Goal: Information Seeking & Learning: Find specific fact

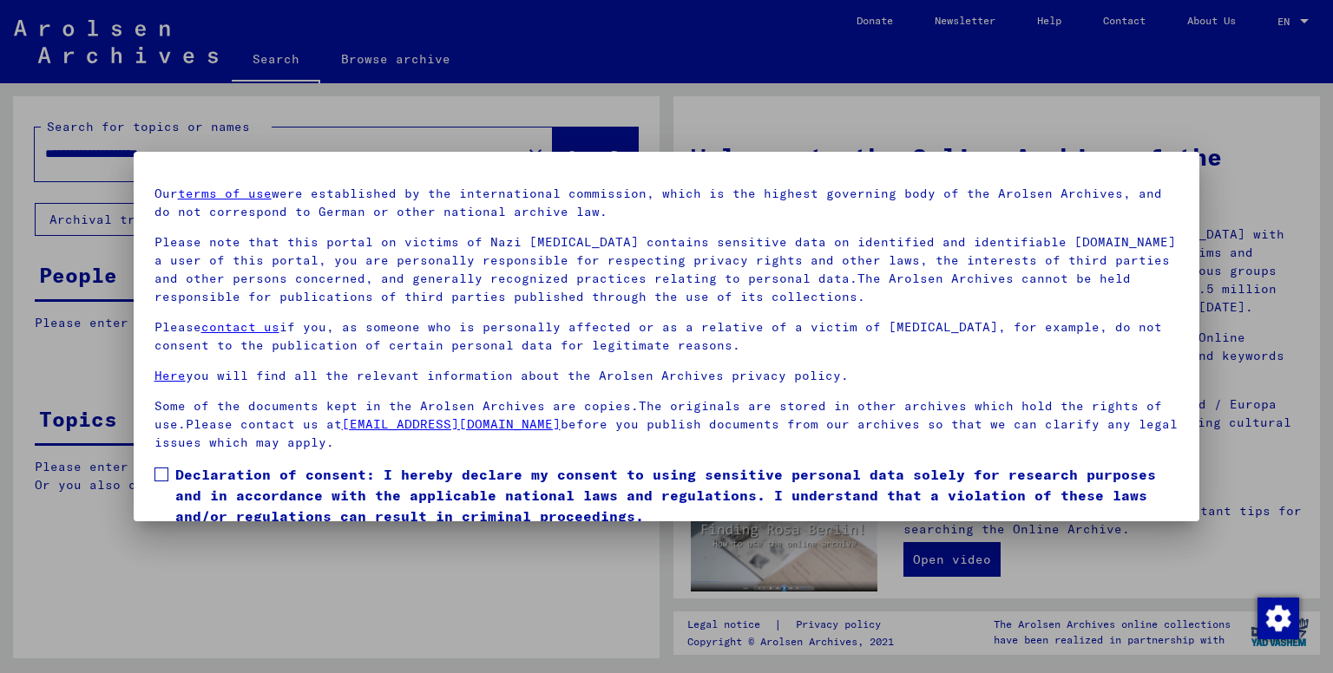
scroll to position [111, 0]
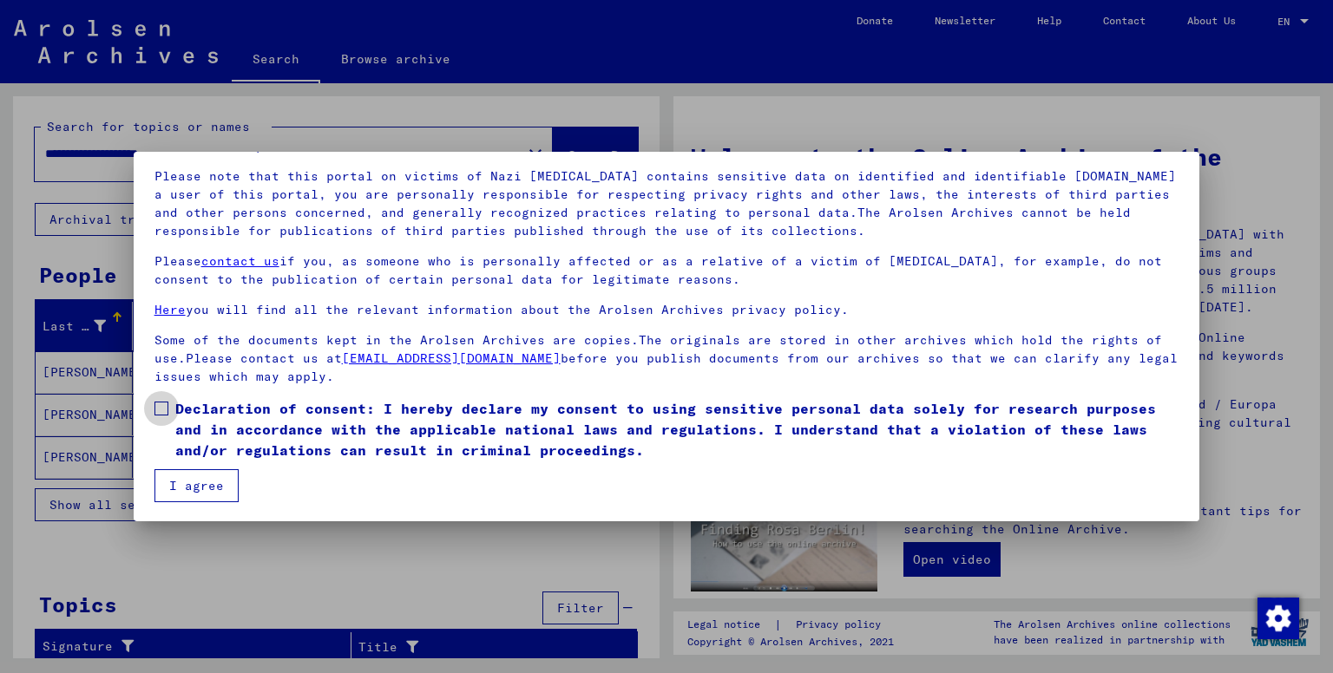
click at [166, 409] on span at bounding box center [161, 409] width 14 height 14
click at [201, 490] on button "I agree" at bounding box center [196, 485] width 84 height 33
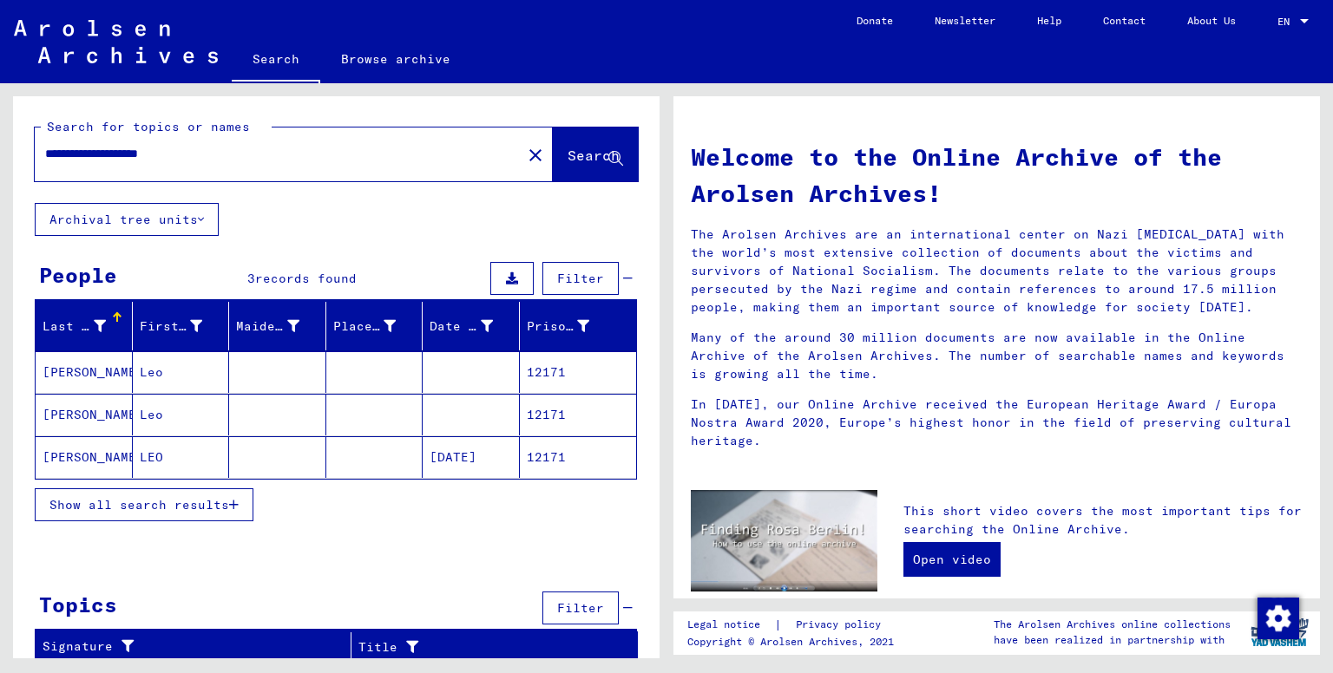
scroll to position [1, 0]
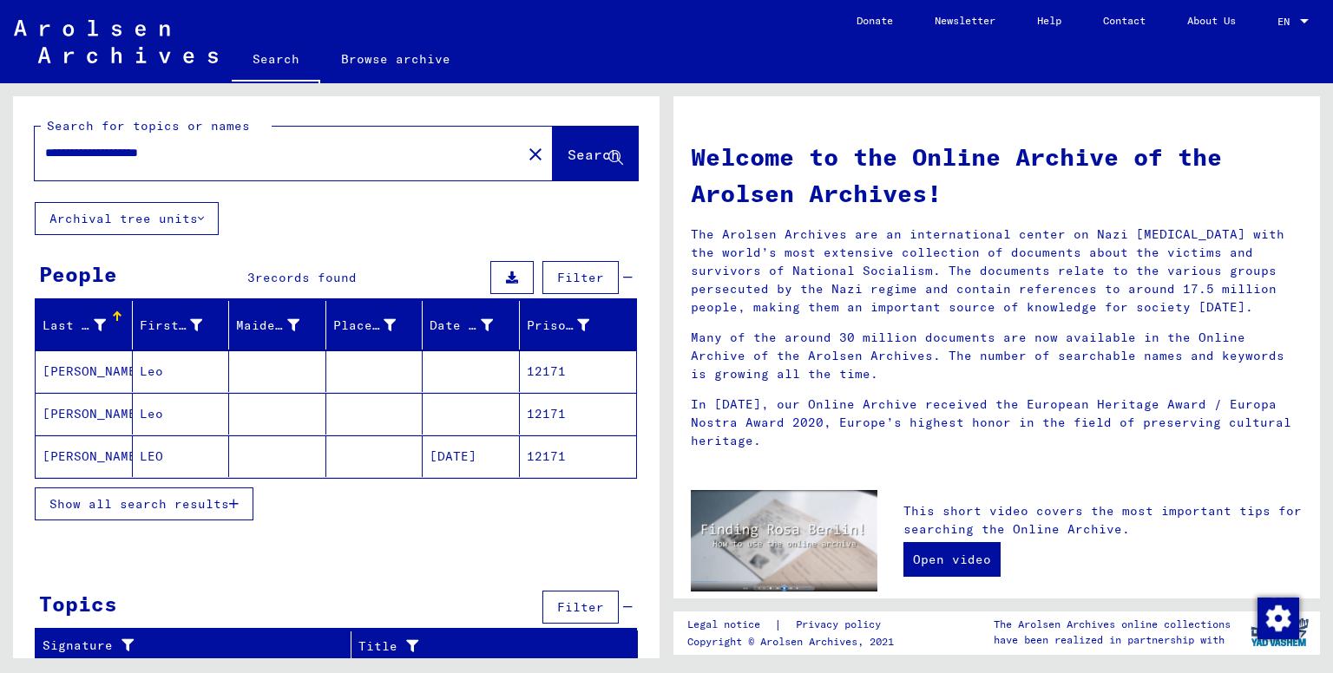
click at [98, 450] on mat-cell "[PERSON_NAME]" at bounding box center [84, 457] width 97 height 42
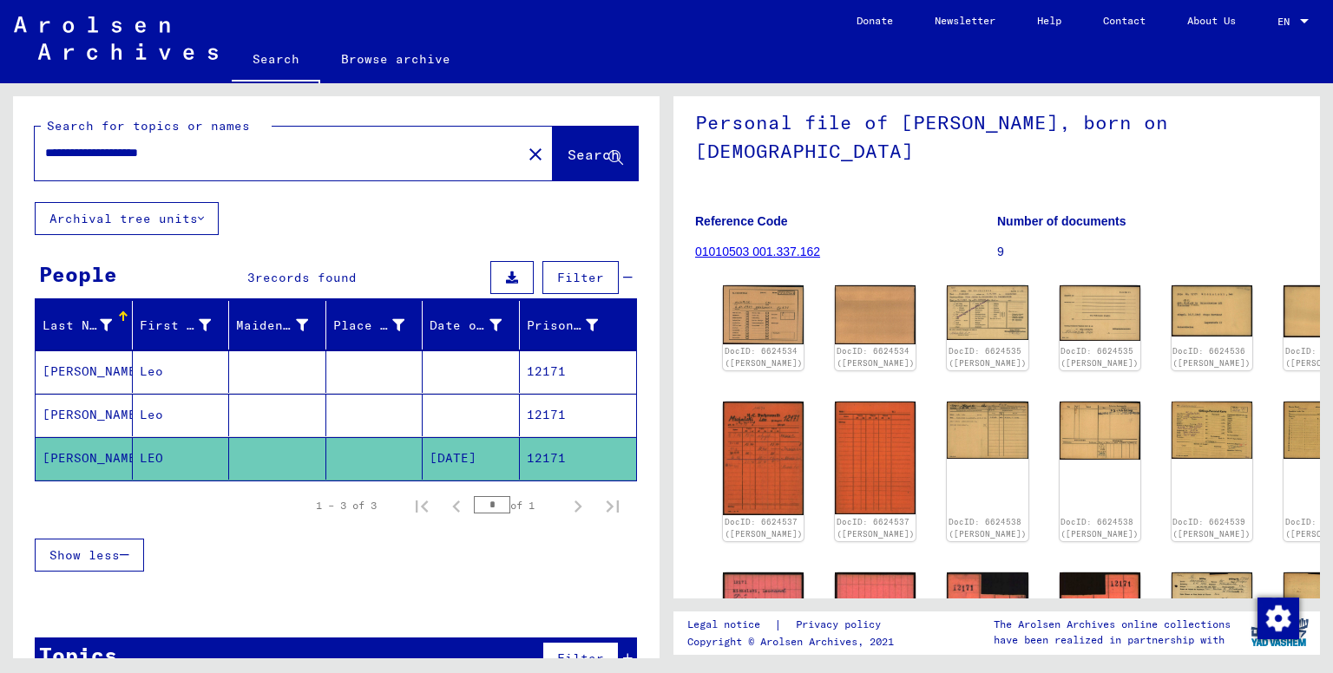
scroll to position [87, 0]
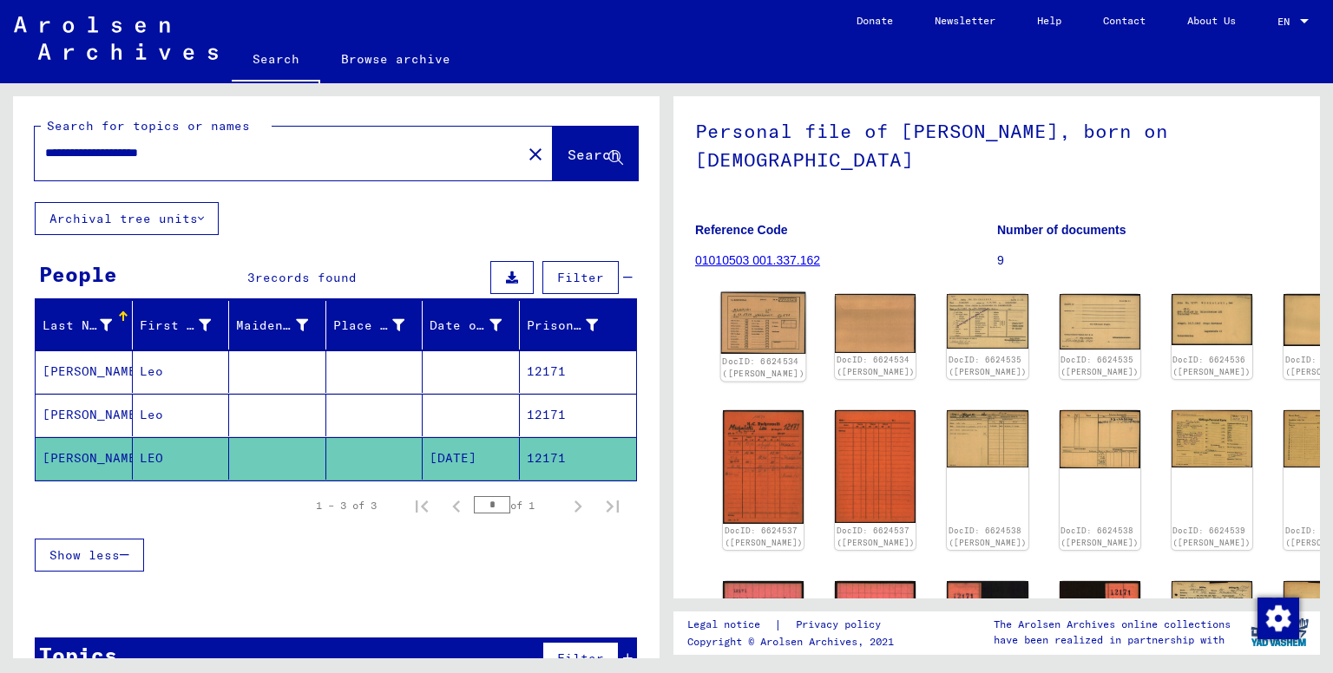
click at [750, 345] on img at bounding box center [763, 323] width 85 height 62
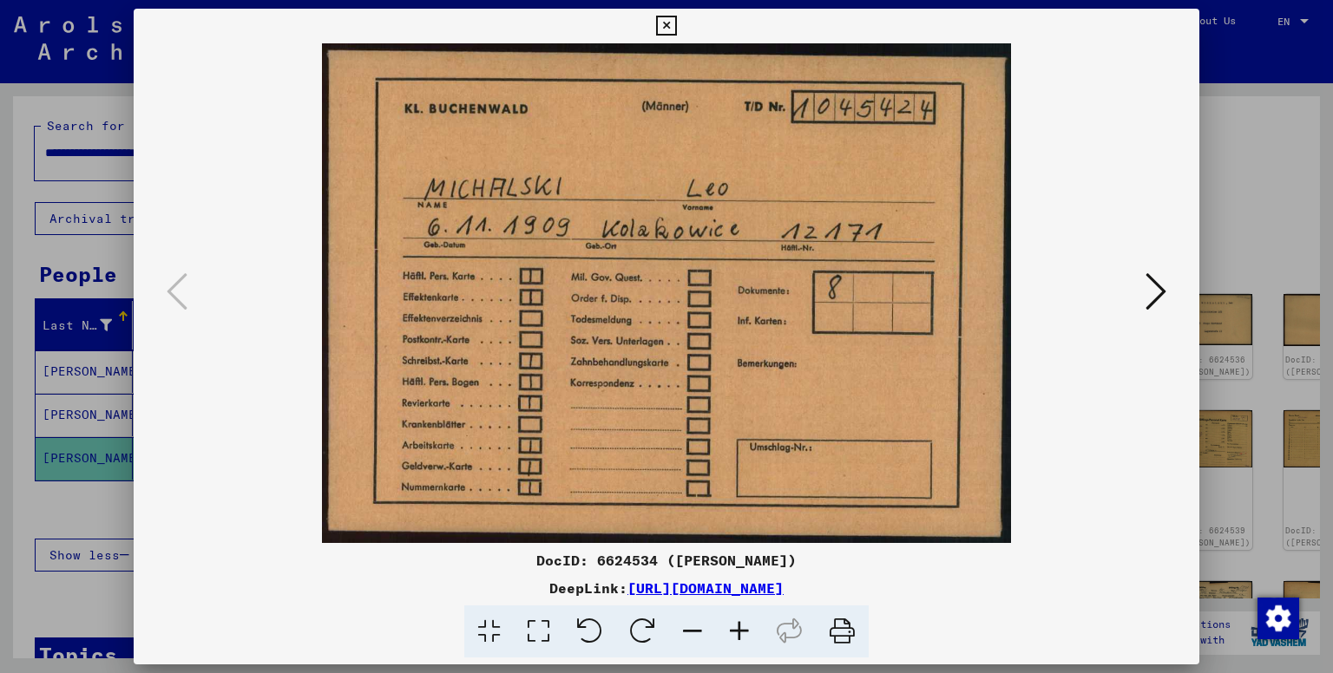
click at [1156, 281] on icon at bounding box center [1155, 292] width 21 height 42
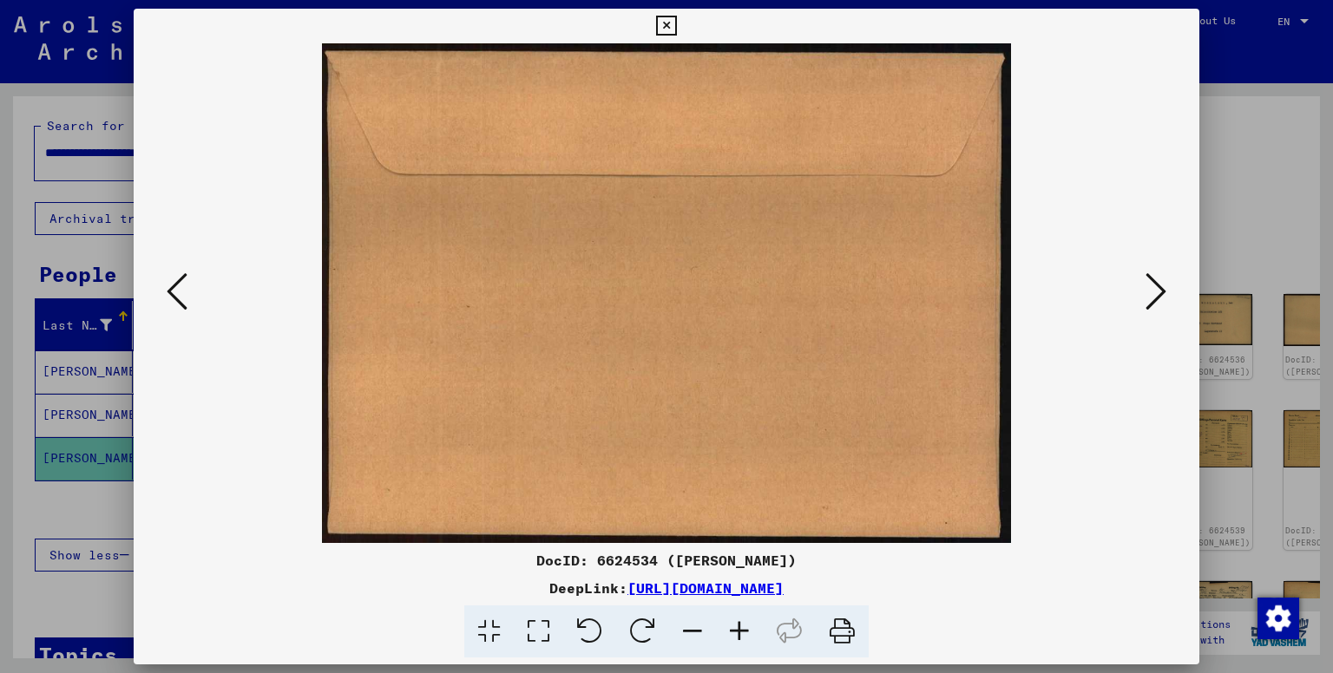
click at [1156, 281] on icon at bounding box center [1155, 292] width 21 height 42
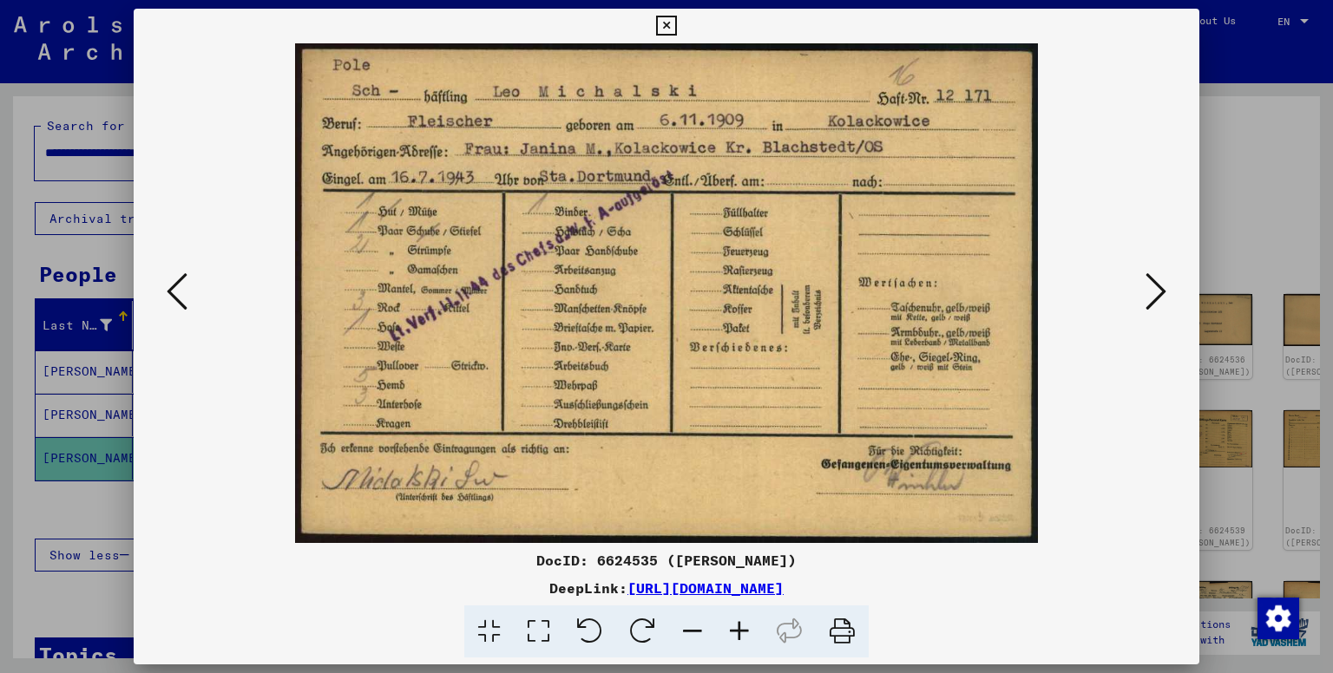
click at [184, 282] on icon at bounding box center [177, 292] width 21 height 42
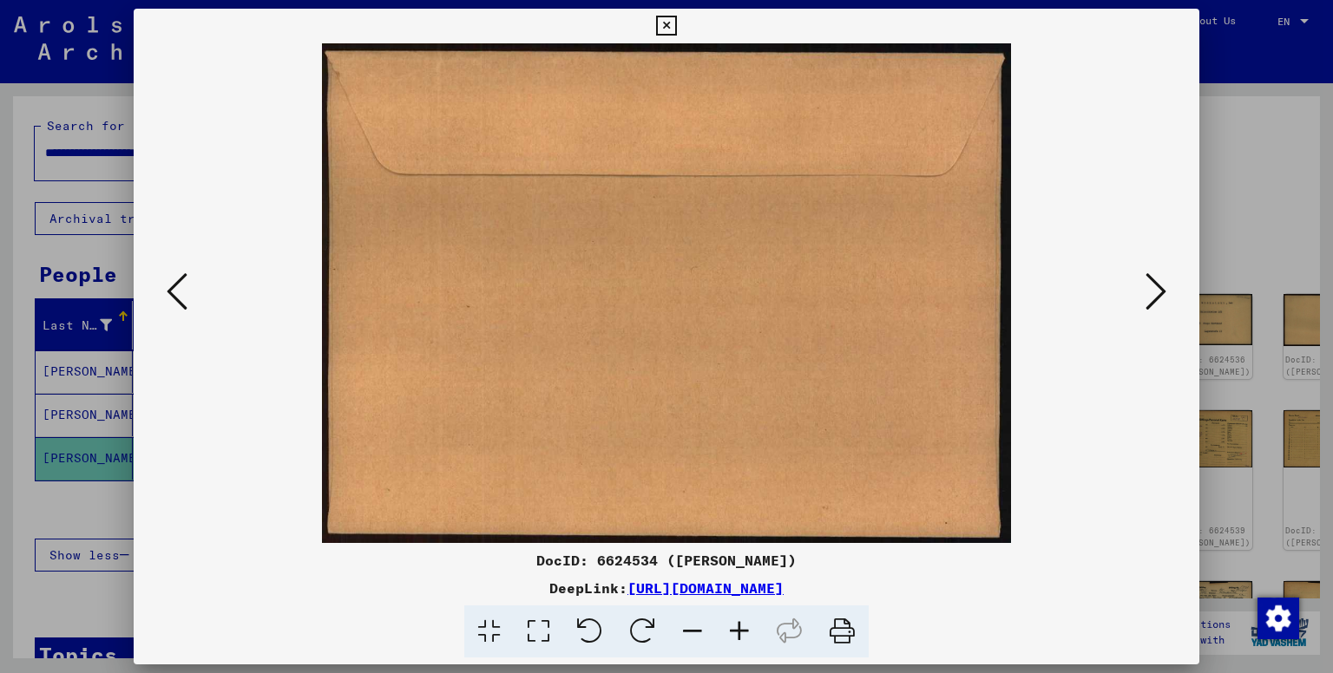
click at [184, 282] on icon at bounding box center [177, 292] width 21 height 42
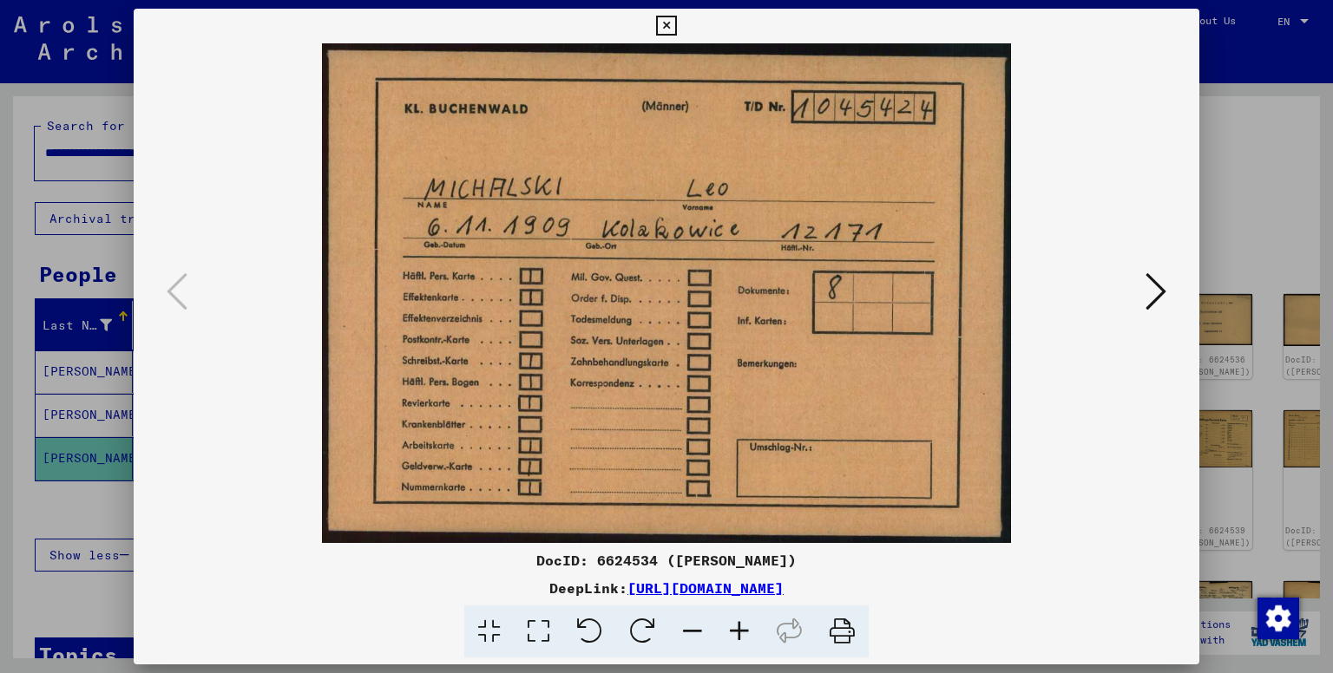
click at [672, 25] on icon at bounding box center [666, 26] width 20 height 21
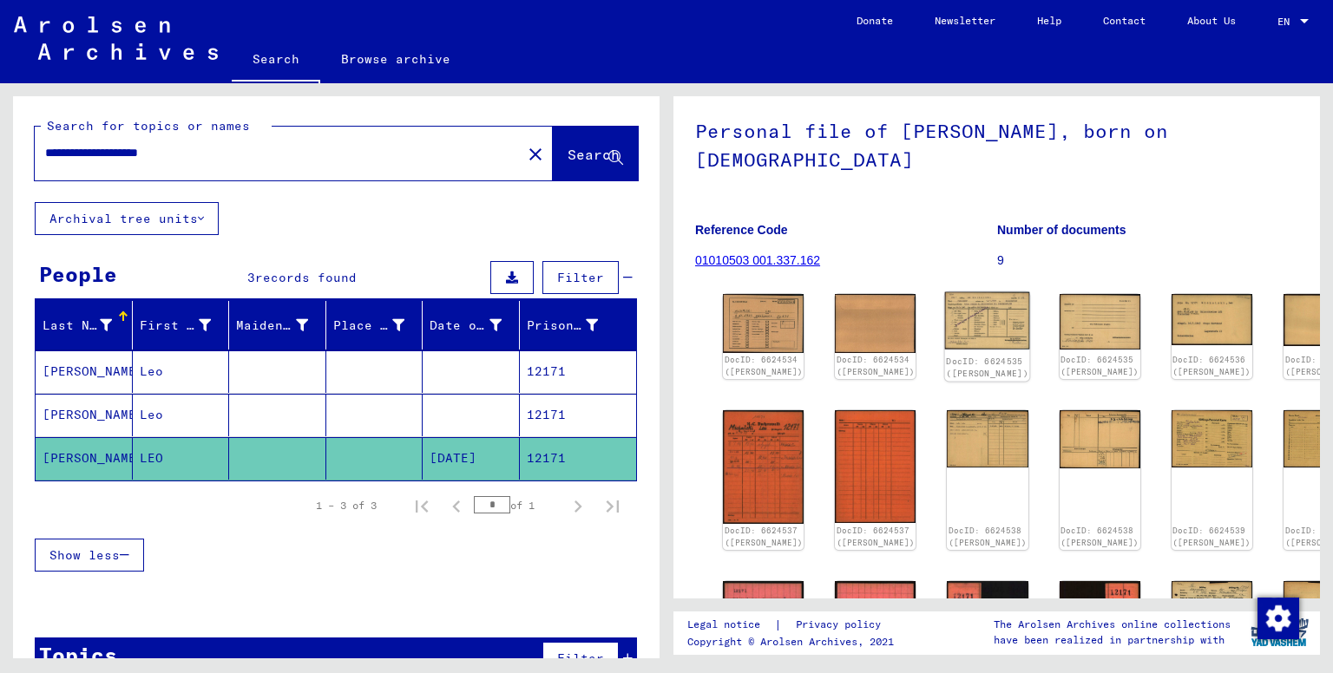
click at [945, 349] on img at bounding box center [987, 320] width 85 height 57
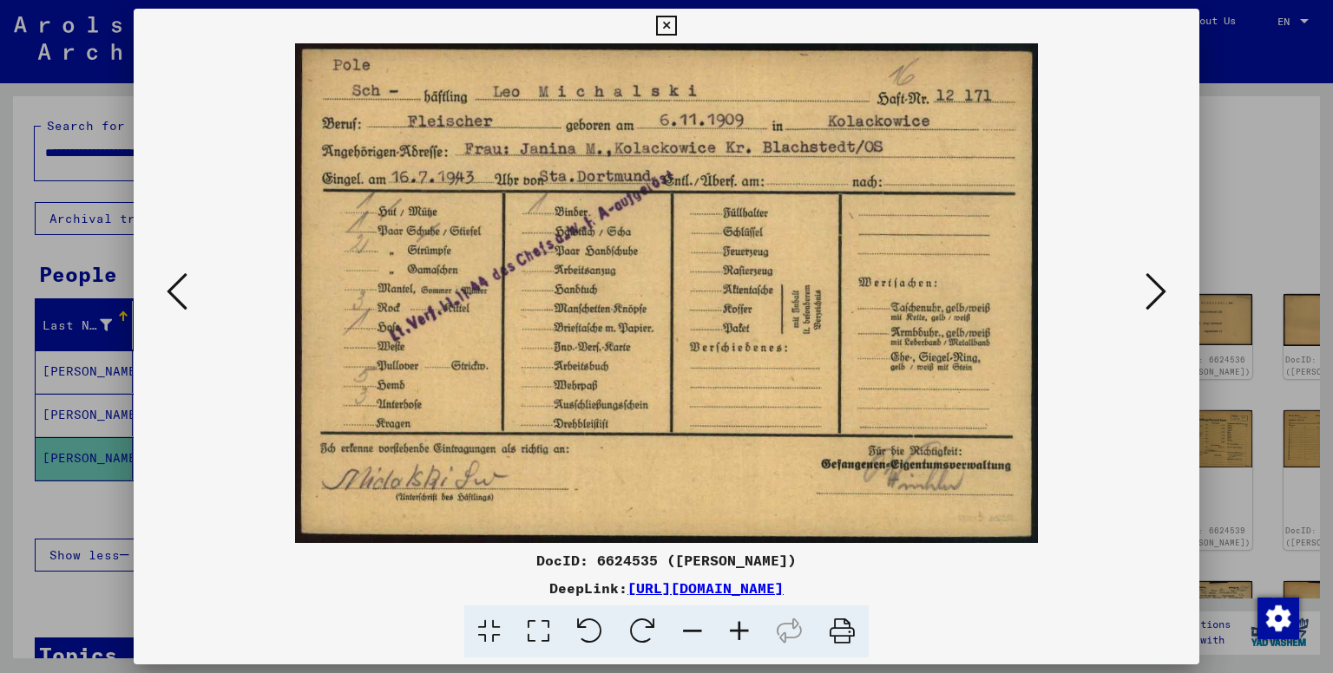
click at [939, 349] on img at bounding box center [667, 293] width 948 height 500
click at [1152, 308] on icon at bounding box center [1155, 292] width 21 height 42
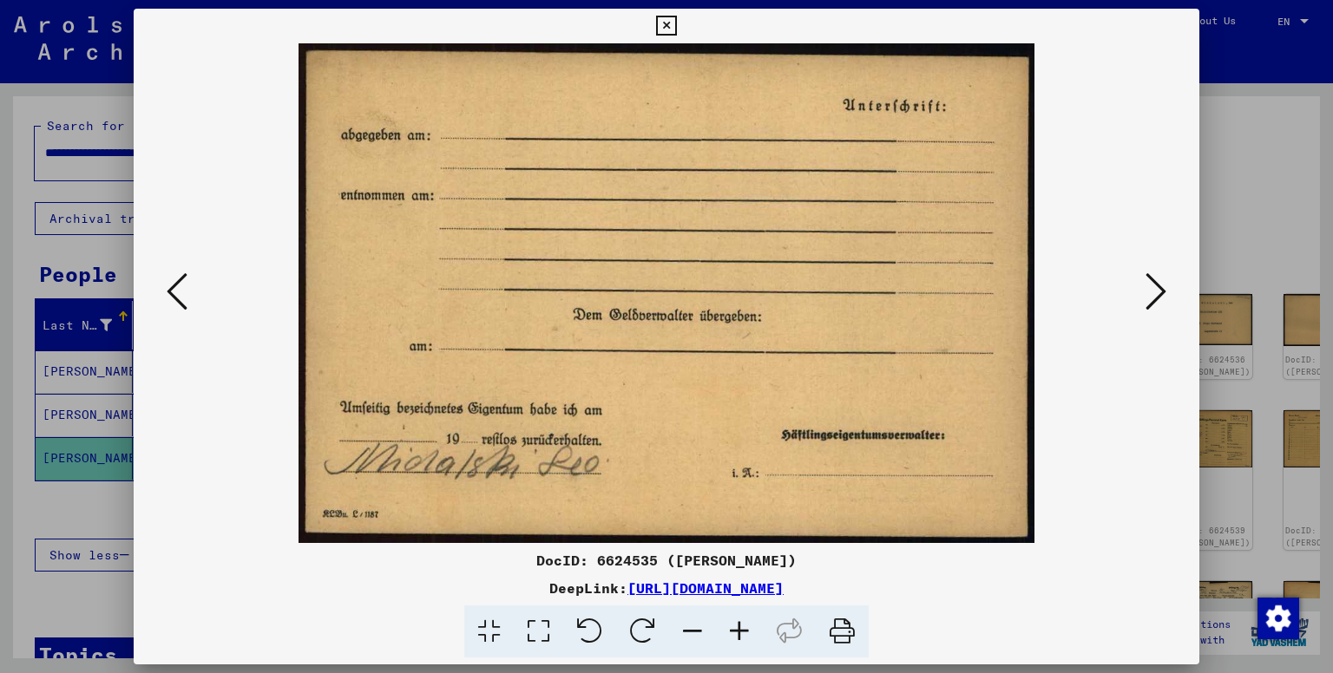
click at [1152, 299] on icon at bounding box center [1155, 292] width 21 height 42
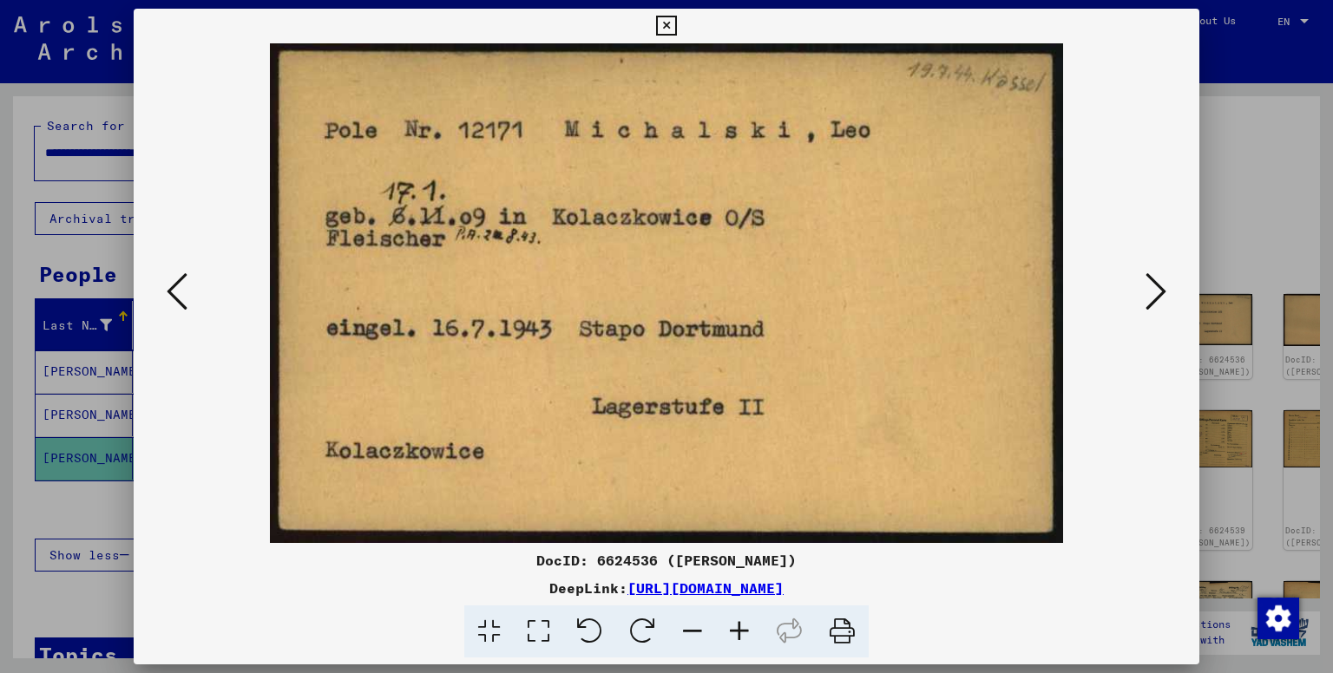
click at [1161, 292] on icon at bounding box center [1155, 292] width 21 height 42
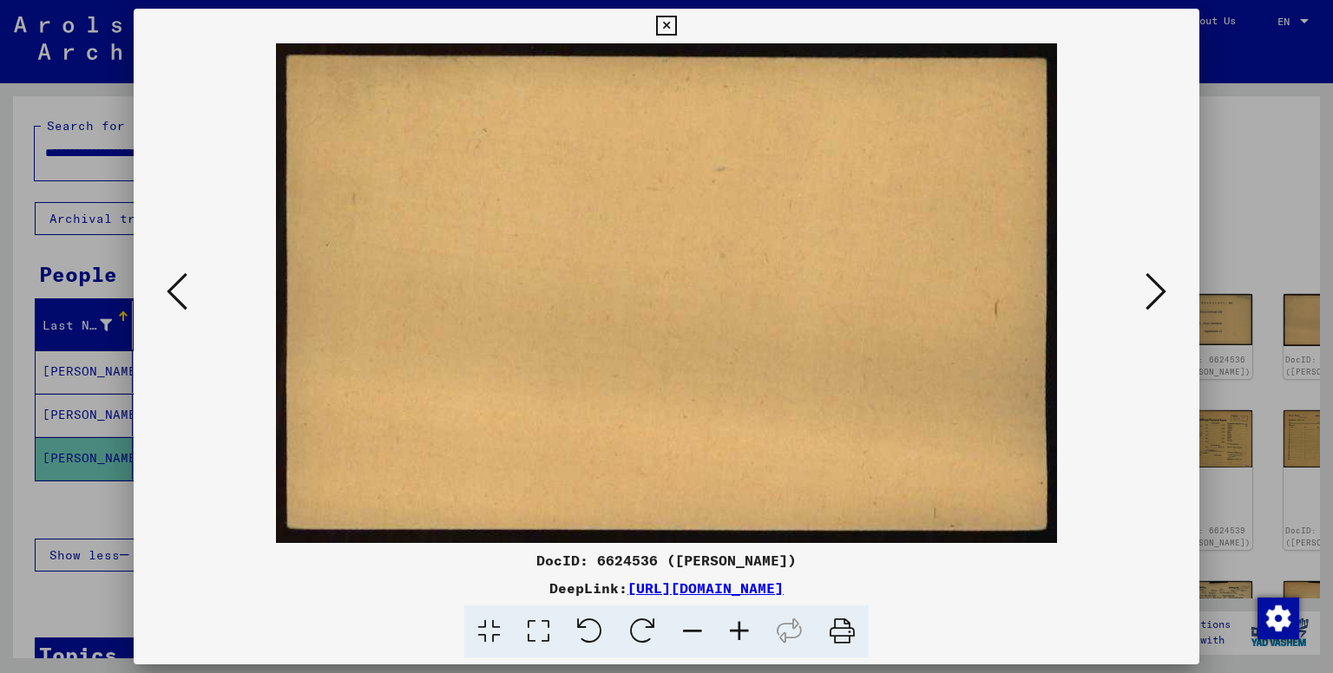
click at [1161, 292] on icon at bounding box center [1155, 292] width 21 height 42
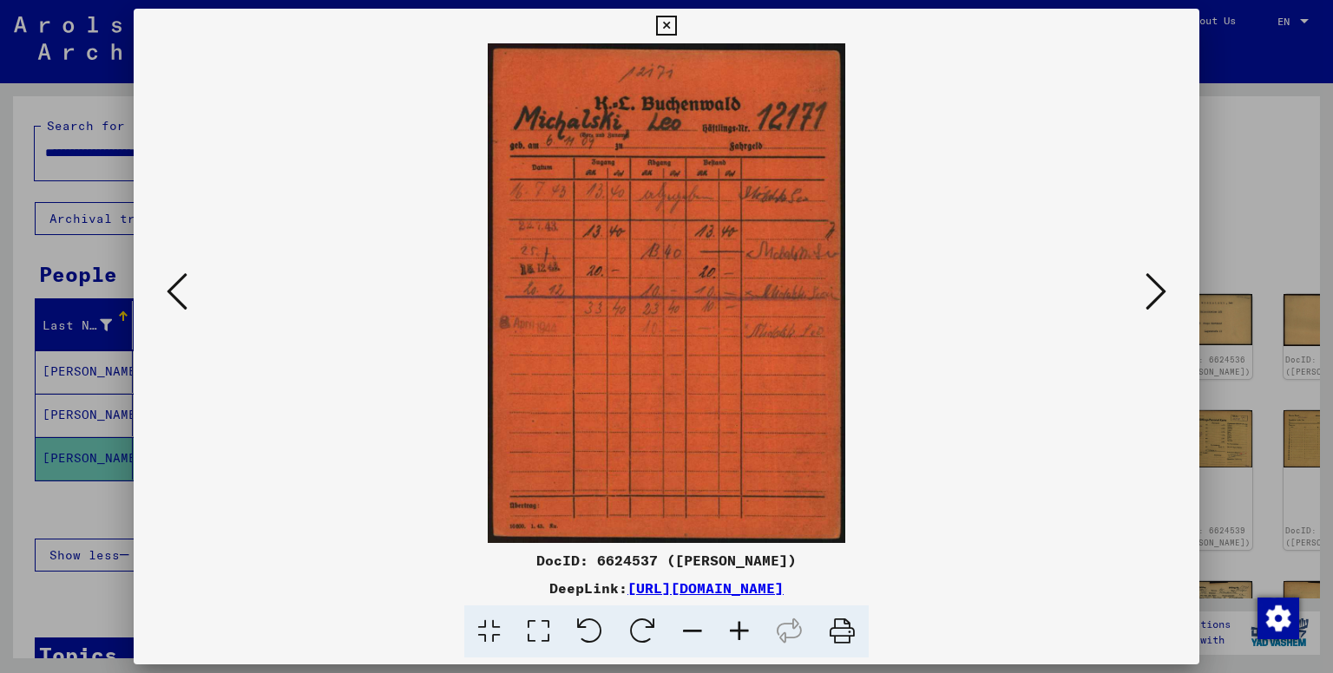
click at [1153, 292] on icon at bounding box center [1155, 292] width 21 height 42
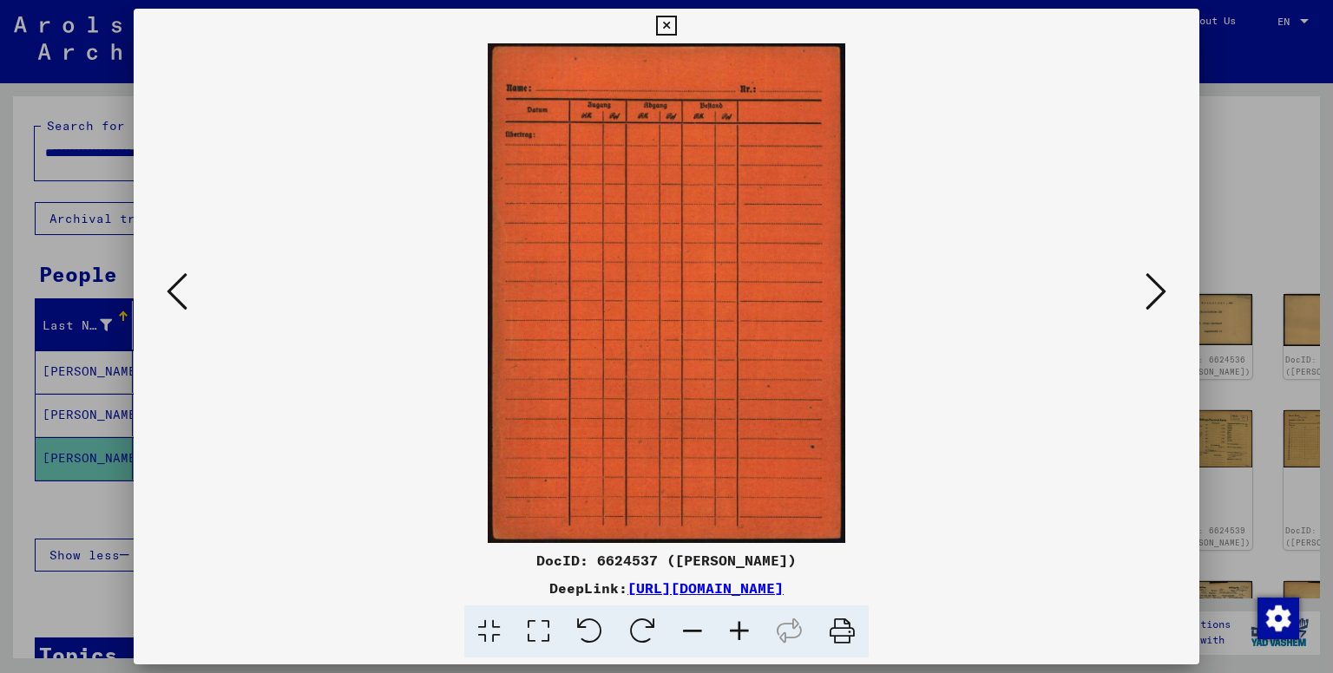
click at [1152, 292] on icon at bounding box center [1155, 292] width 21 height 42
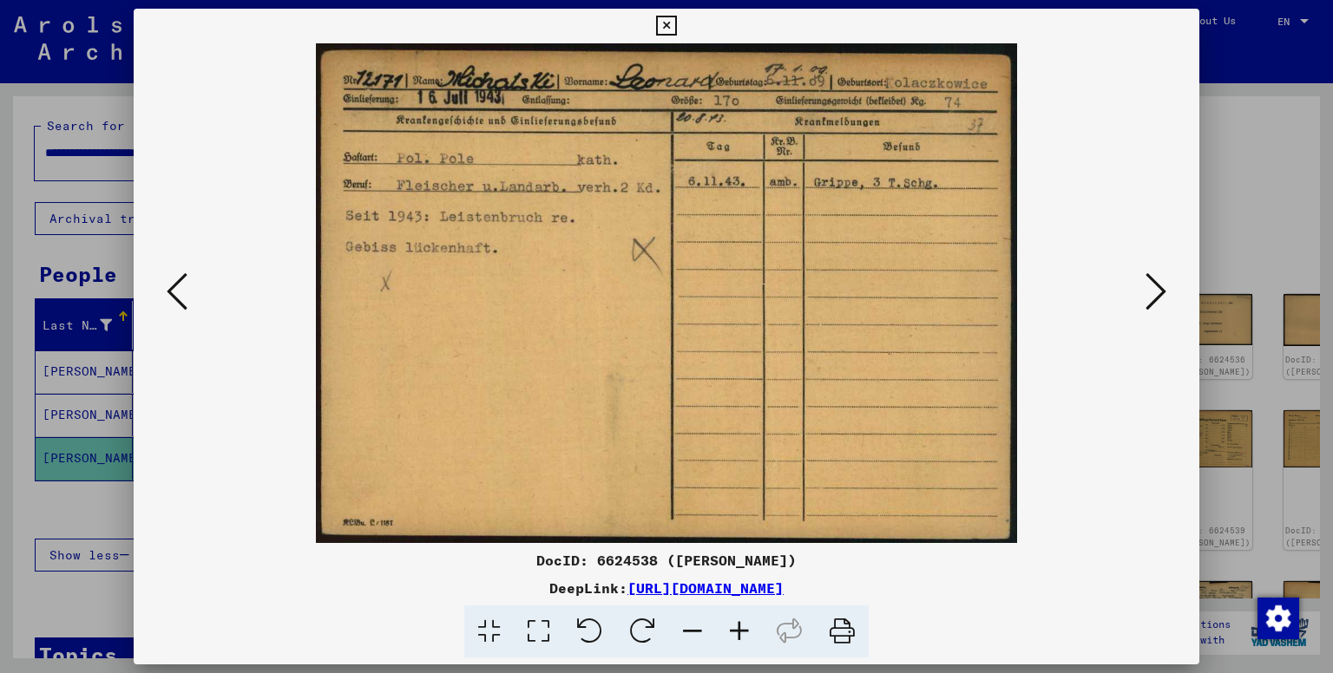
click at [1156, 289] on icon at bounding box center [1155, 292] width 21 height 42
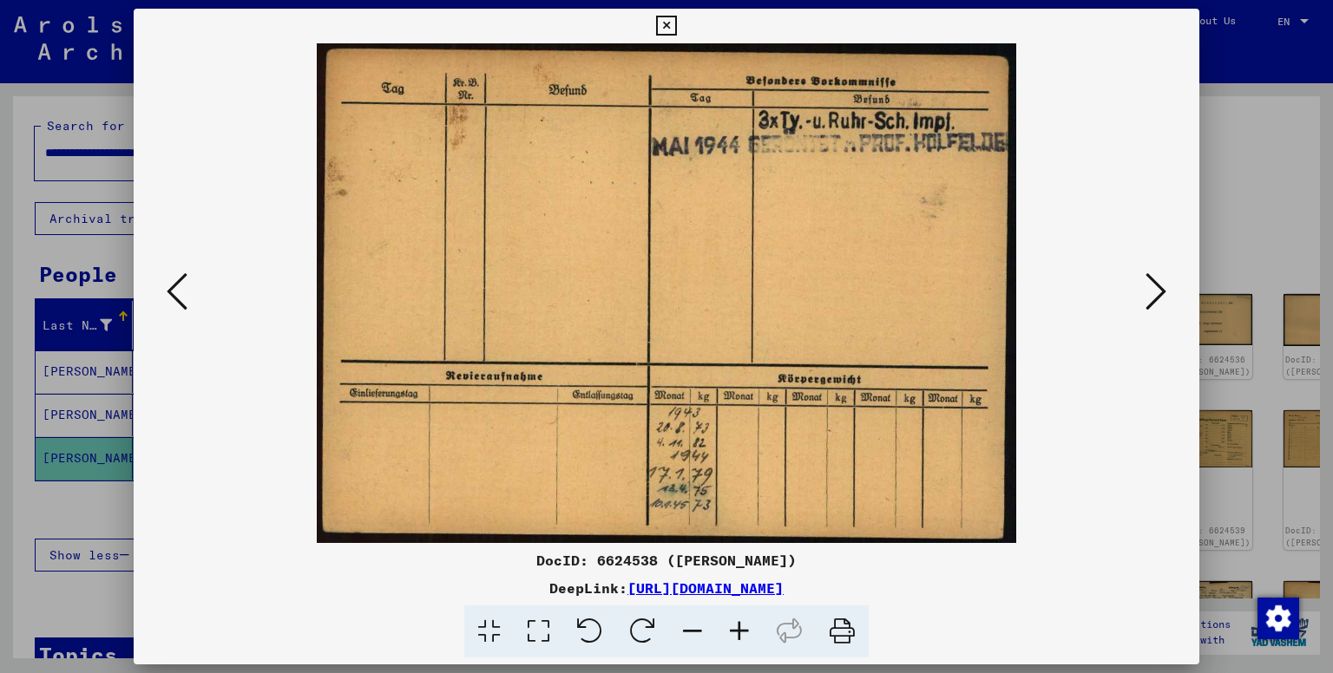
click at [1156, 289] on icon at bounding box center [1155, 292] width 21 height 42
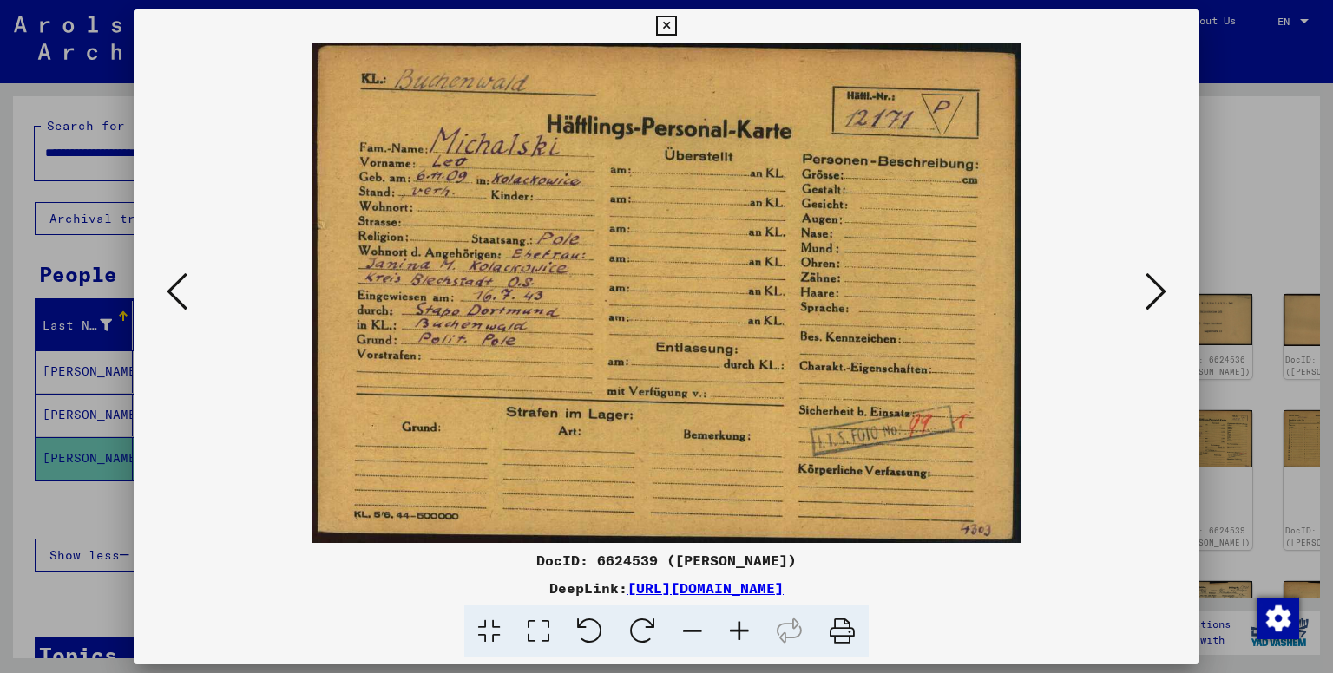
click at [1159, 283] on icon at bounding box center [1155, 292] width 21 height 42
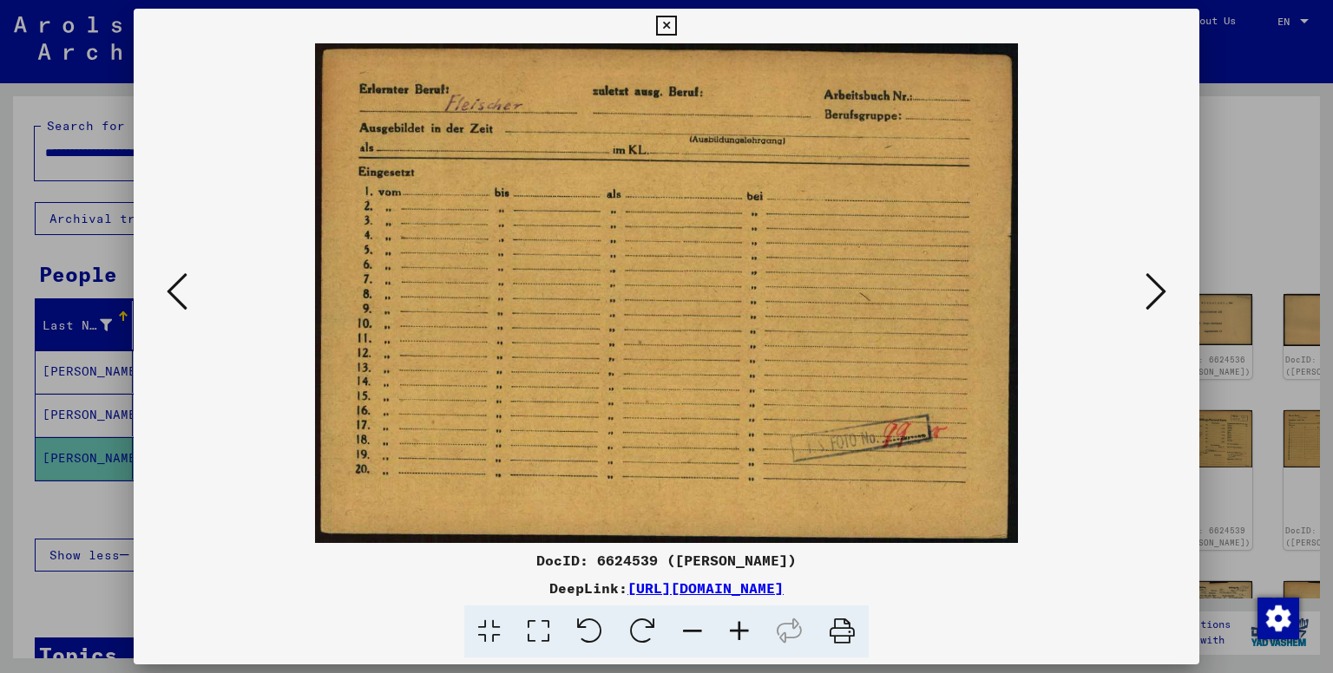
click at [1159, 283] on icon at bounding box center [1155, 292] width 21 height 42
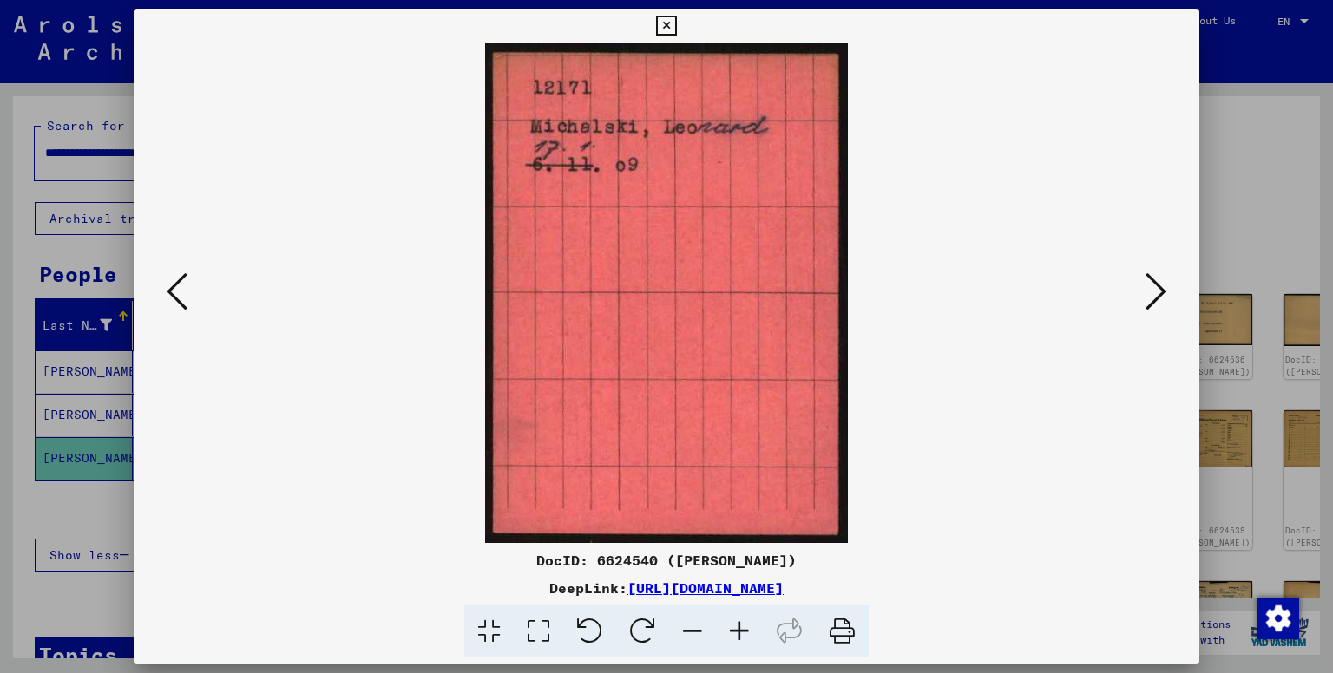
click at [1159, 283] on icon at bounding box center [1155, 292] width 21 height 42
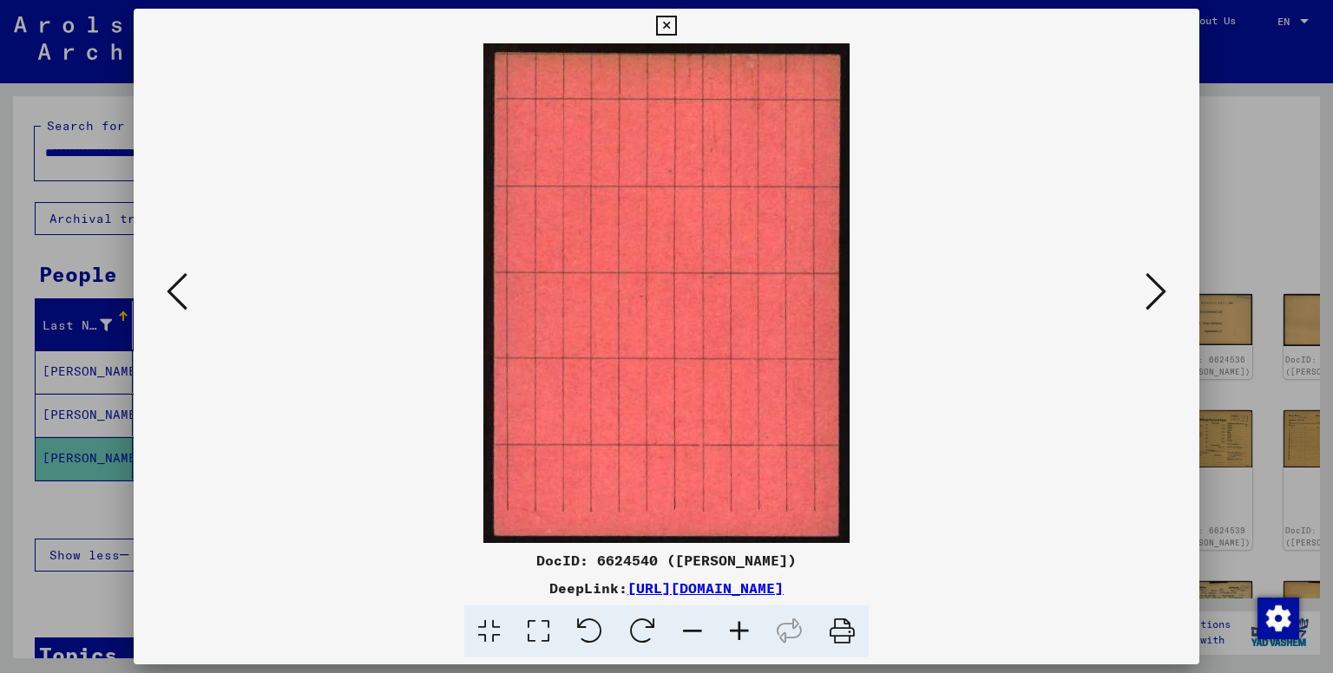
click at [1159, 283] on icon at bounding box center [1155, 292] width 21 height 42
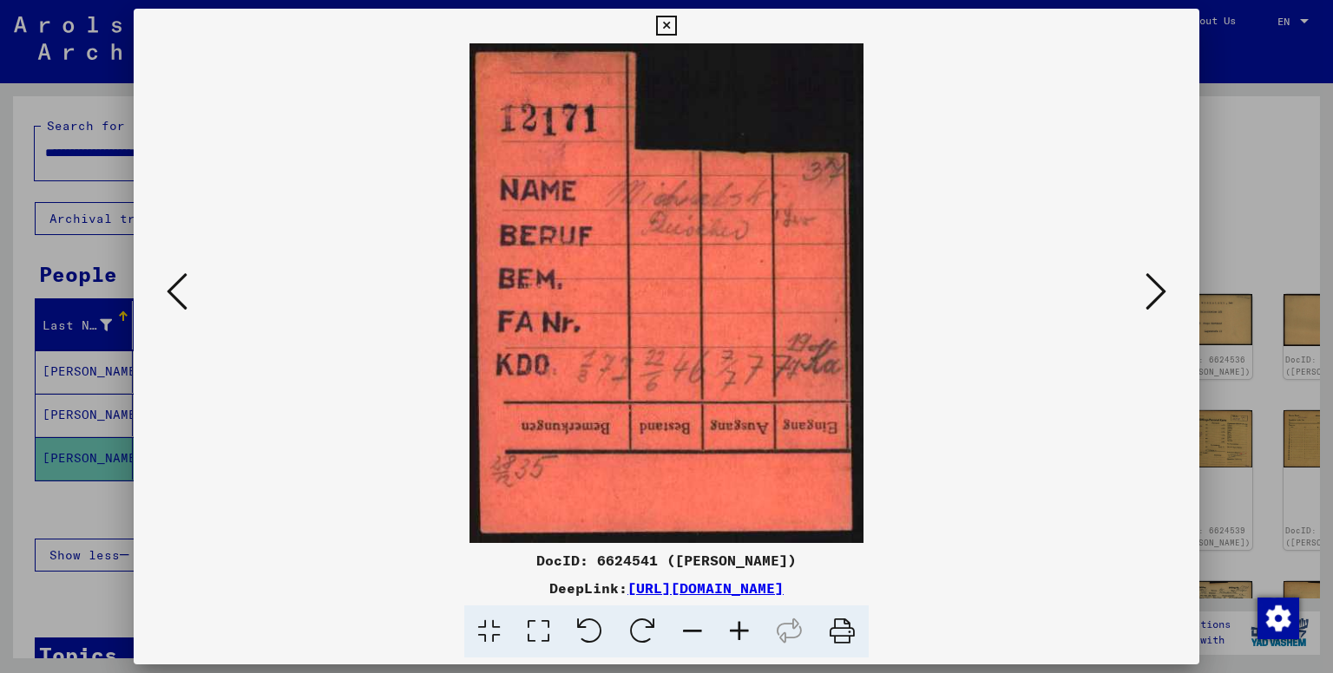
click at [1159, 283] on icon at bounding box center [1155, 292] width 21 height 42
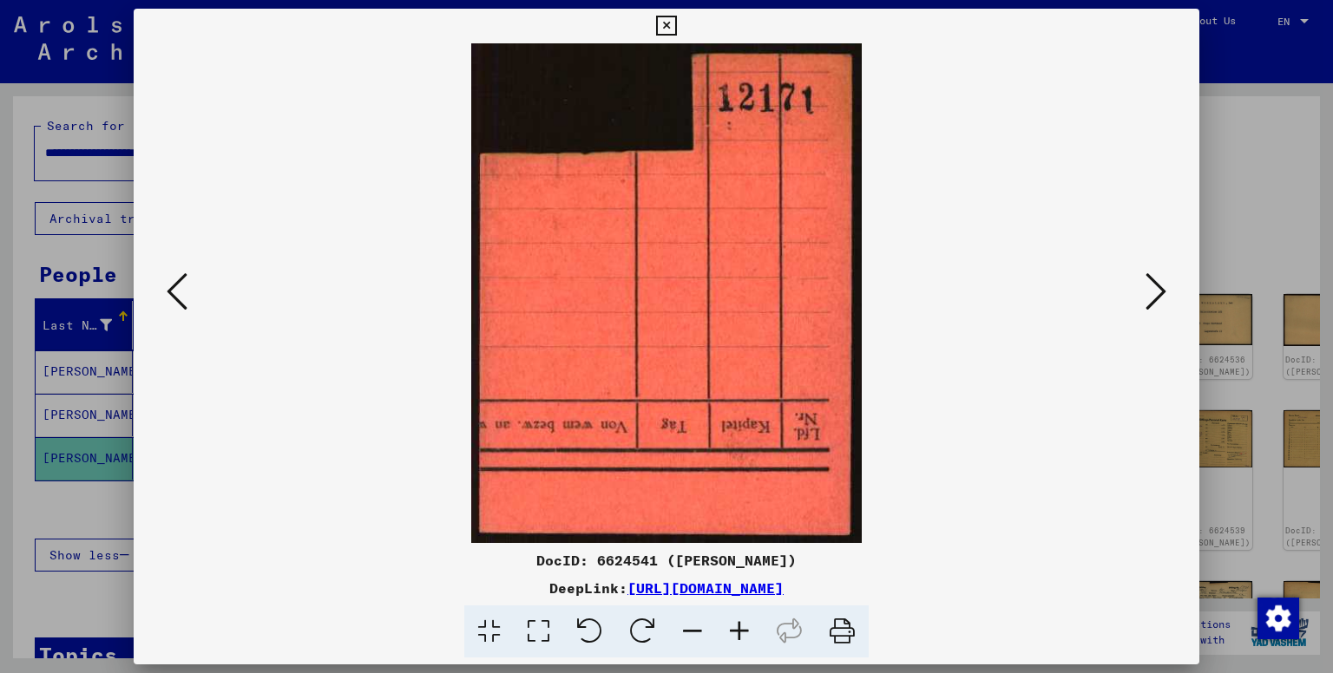
click at [1159, 283] on icon at bounding box center [1155, 292] width 21 height 42
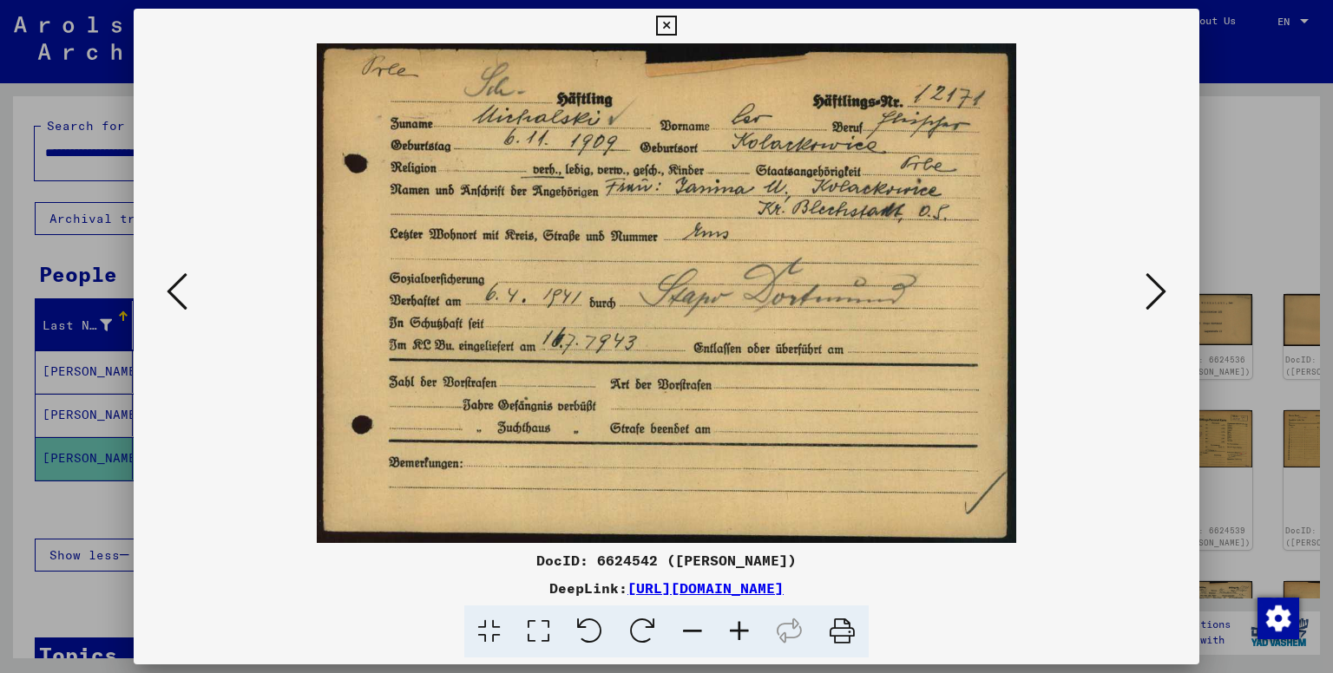
click at [1159, 283] on icon at bounding box center [1155, 292] width 21 height 42
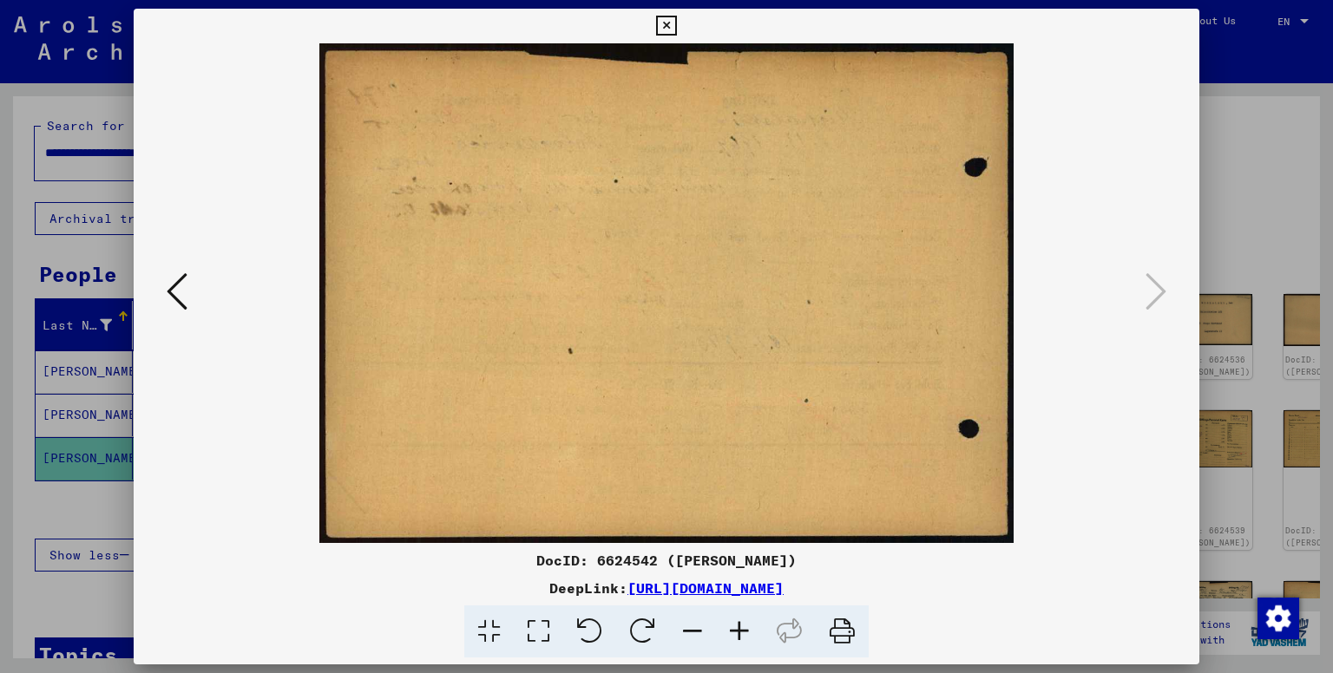
click at [1253, 98] on div at bounding box center [666, 336] width 1333 height 673
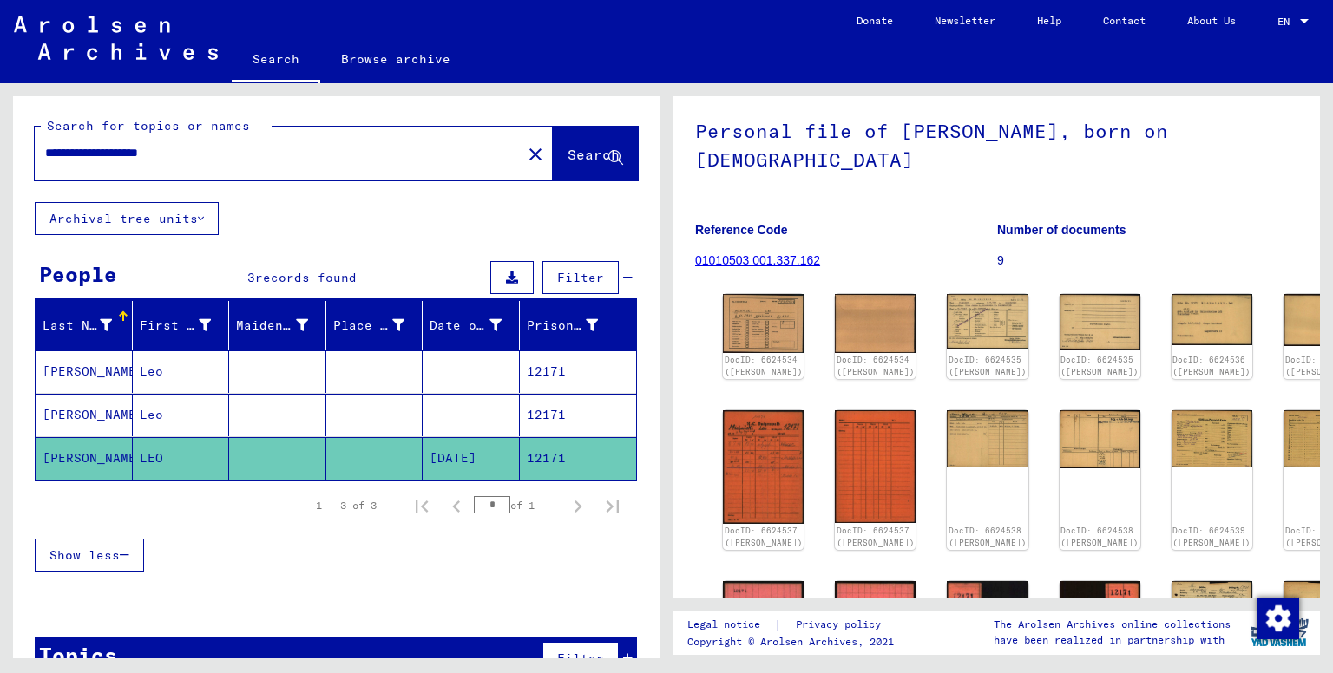
click at [140, 409] on mat-cell "Leo" at bounding box center [181, 415] width 97 height 43
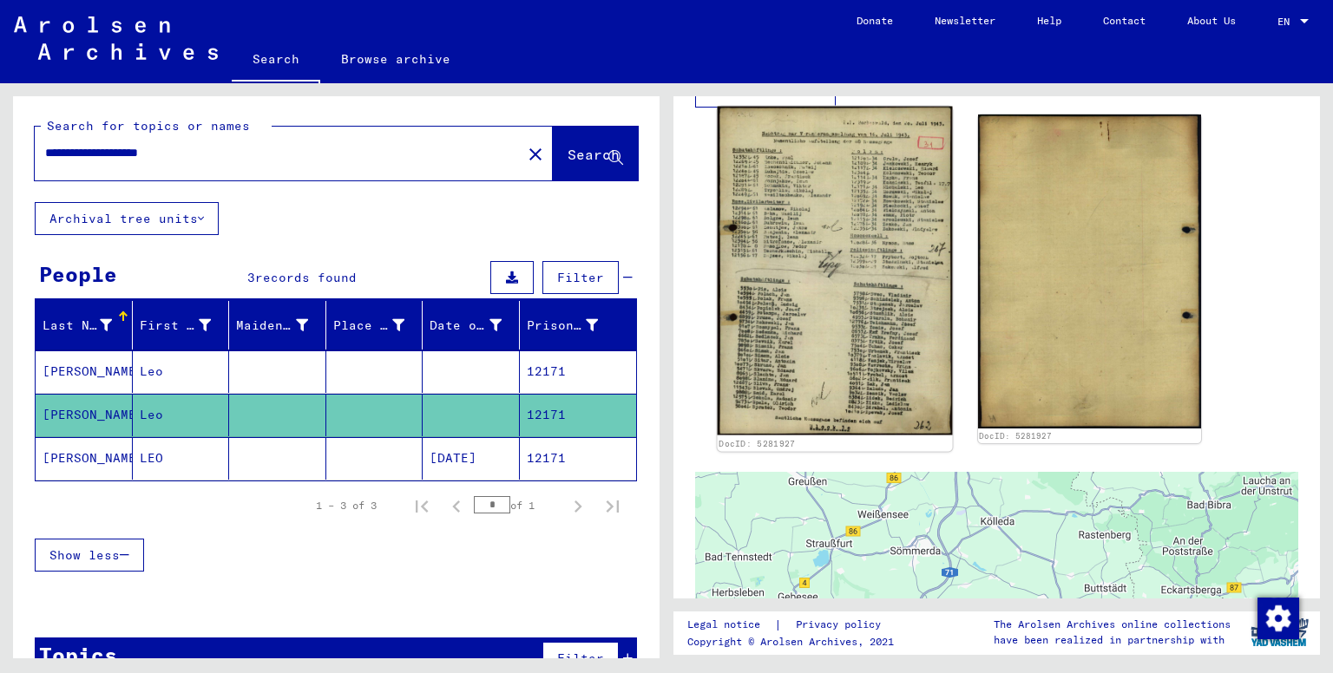
click at [836, 274] on img at bounding box center [835, 271] width 234 height 329
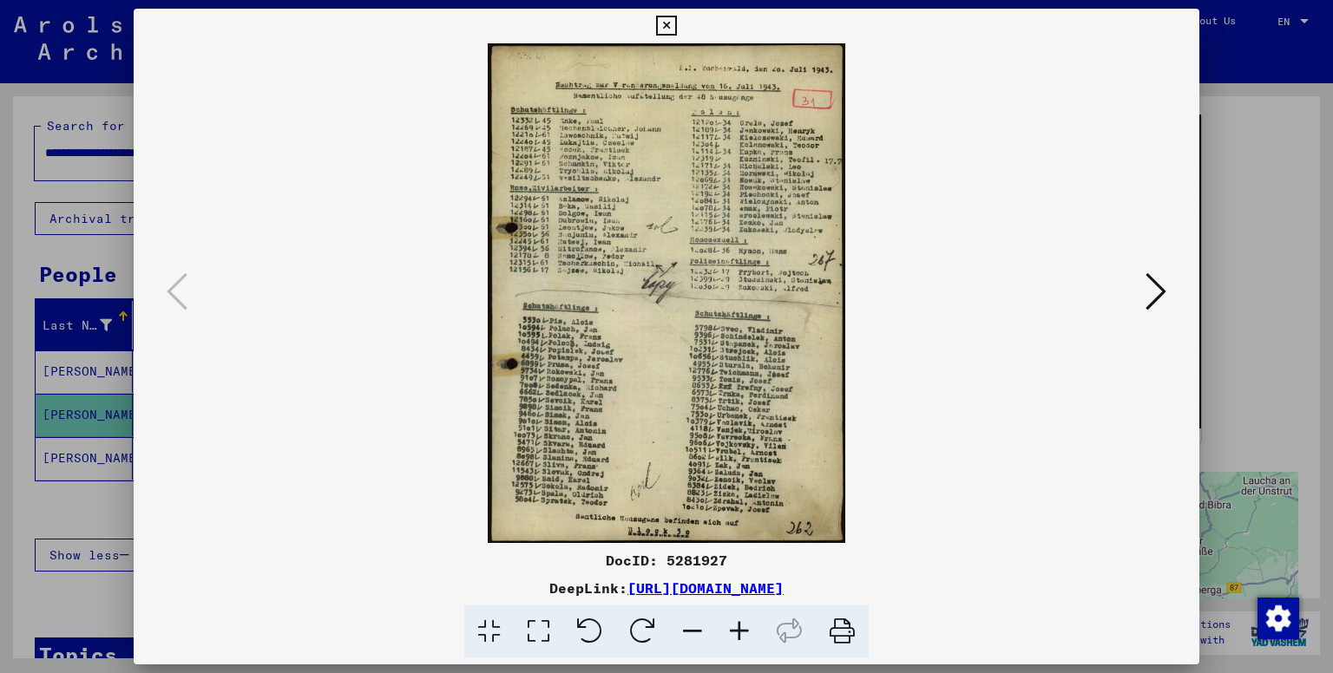
click at [708, 289] on img at bounding box center [667, 293] width 948 height 500
click at [741, 652] on icon at bounding box center [739, 632] width 47 height 53
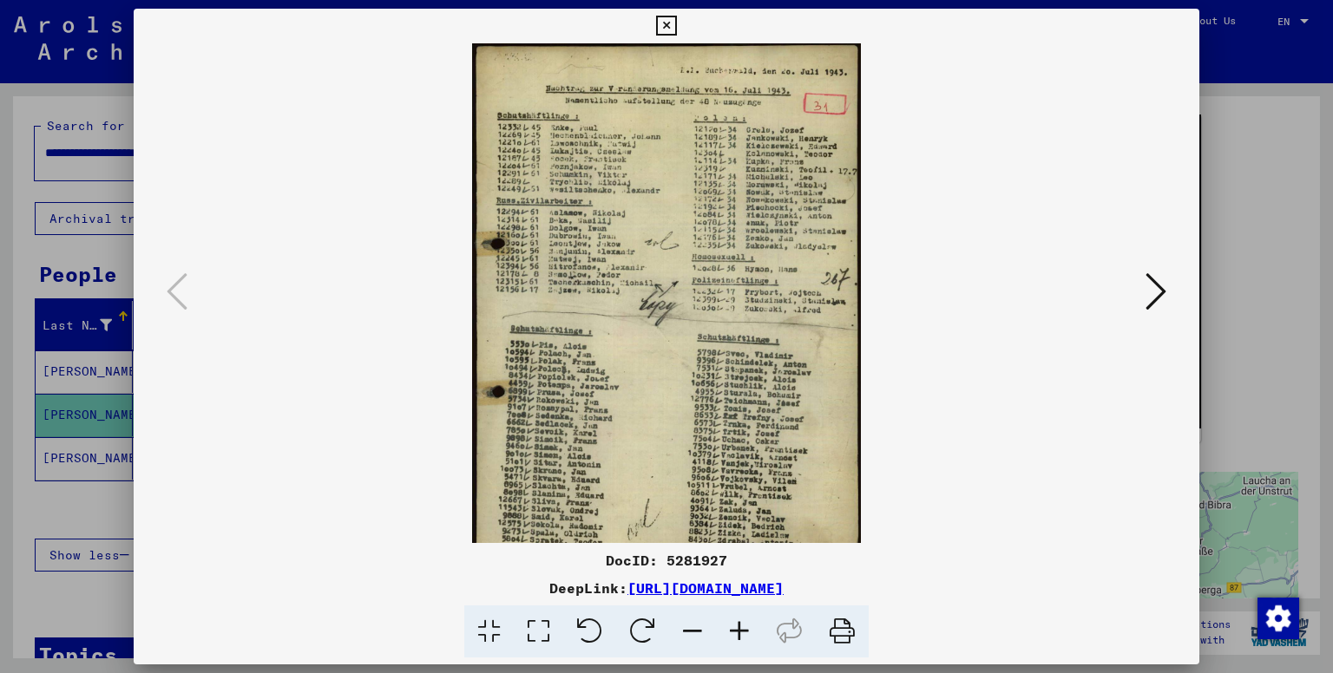
click at [741, 639] on icon at bounding box center [739, 632] width 47 height 53
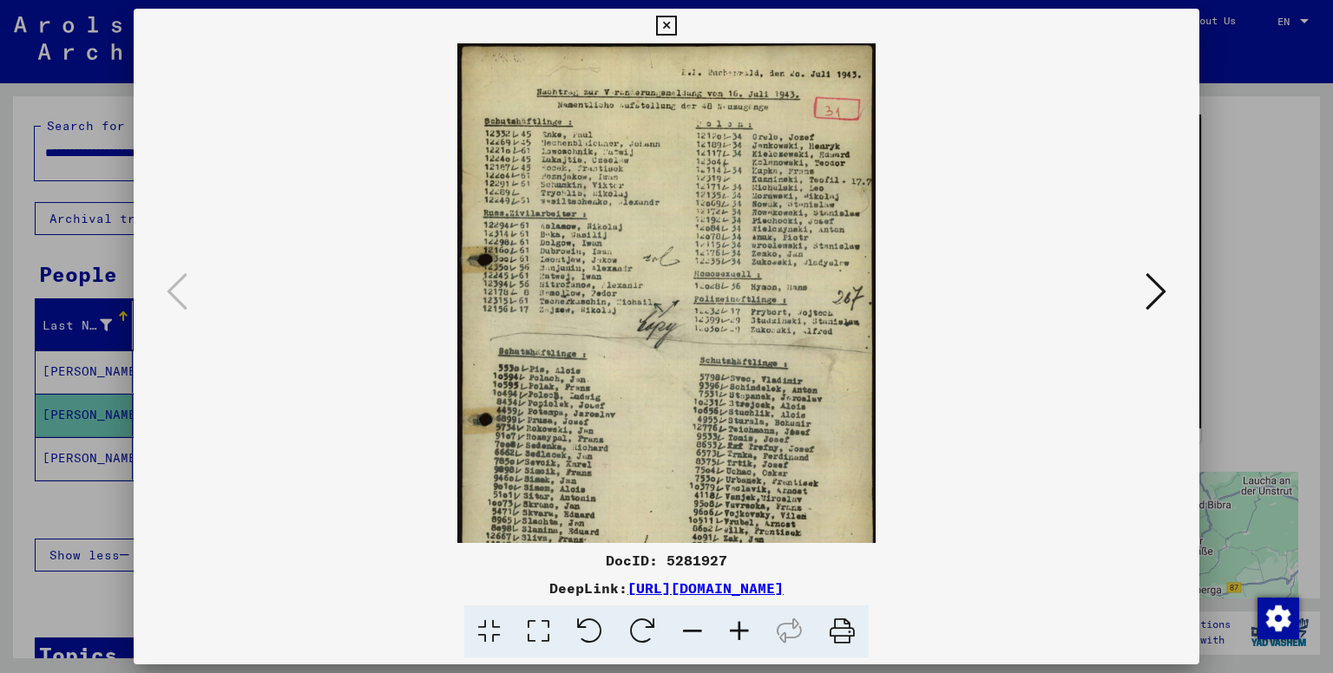
click at [741, 639] on icon at bounding box center [739, 632] width 47 height 53
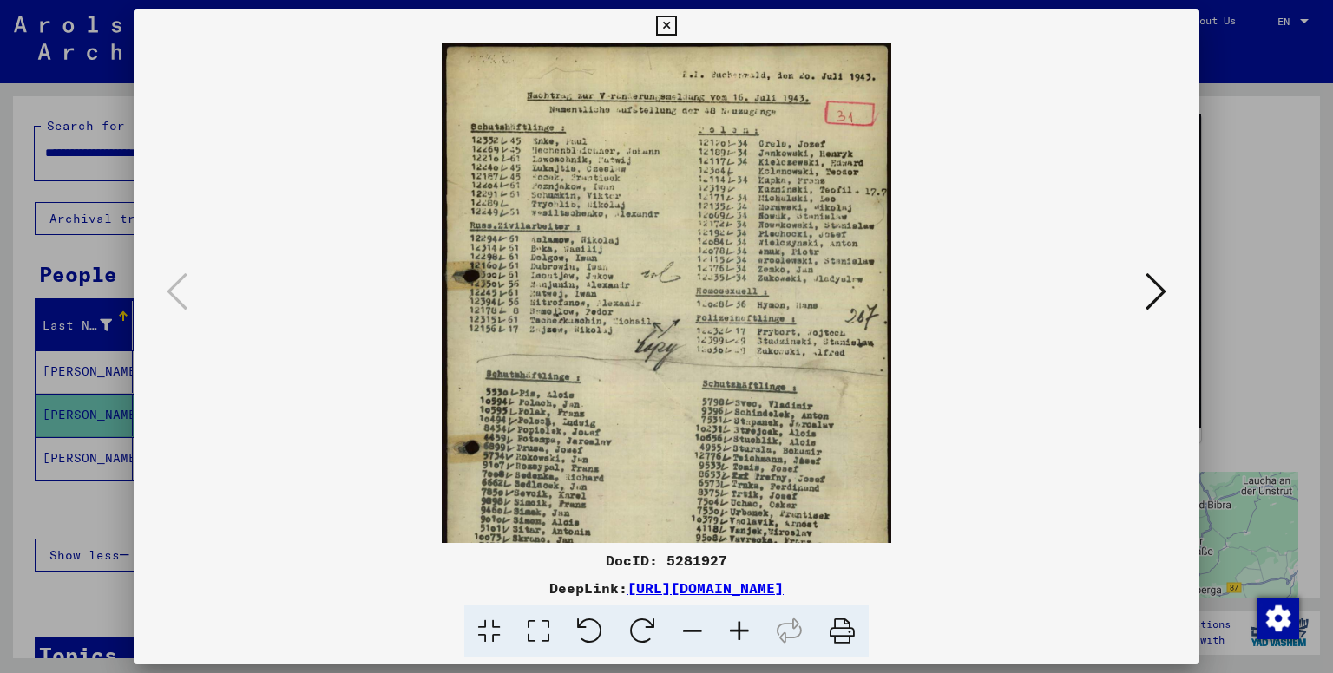
click at [741, 639] on icon at bounding box center [739, 632] width 47 height 53
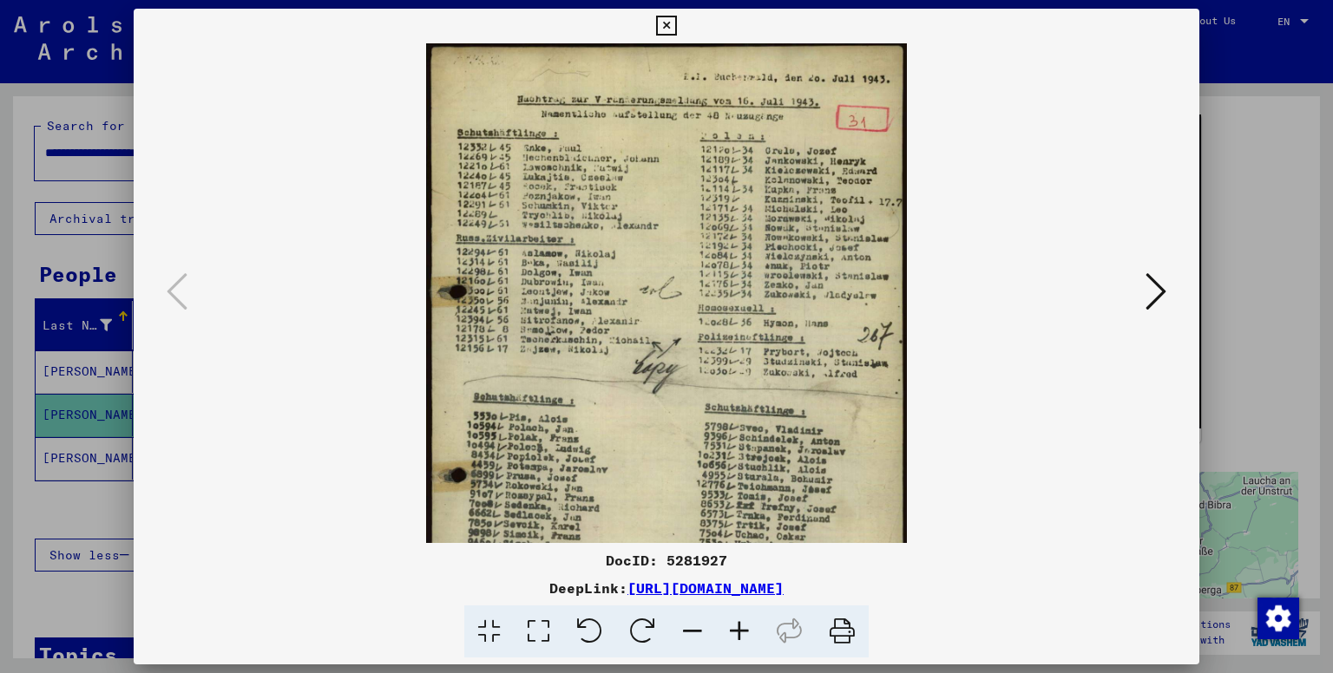
click at [741, 639] on icon at bounding box center [739, 632] width 47 height 53
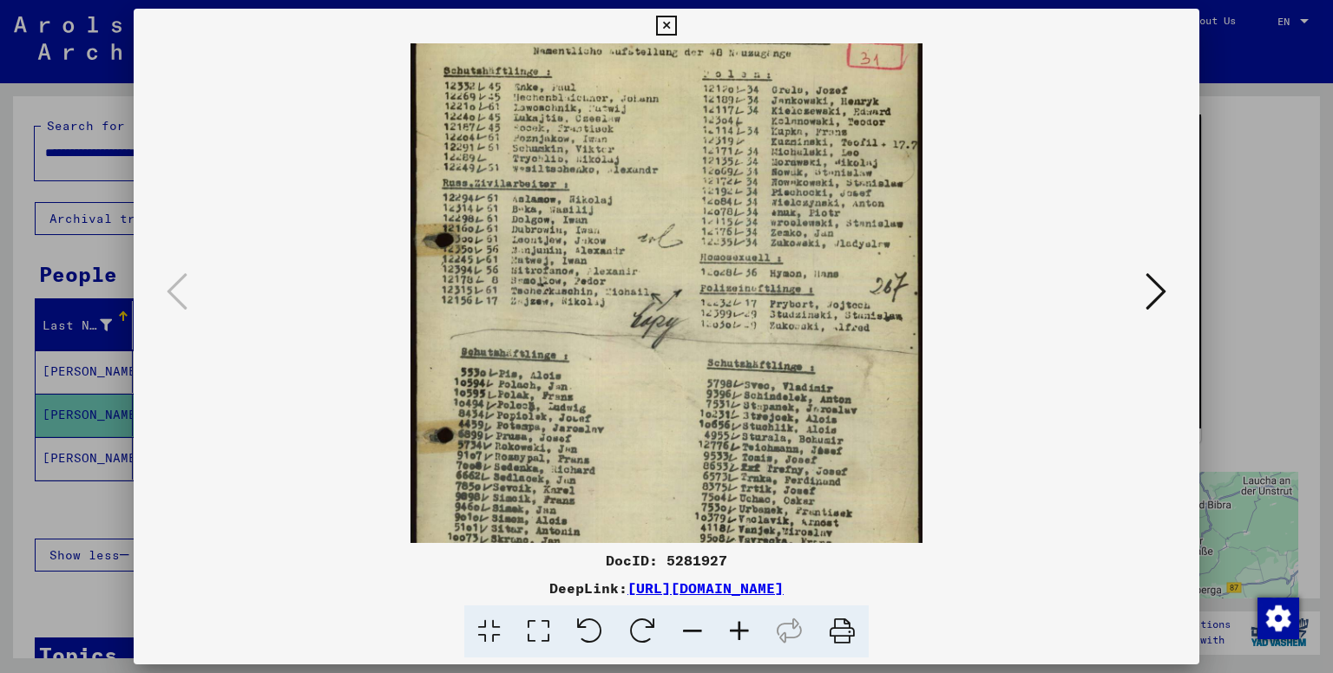
drag, startPoint x: 791, startPoint y: 417, endPoint x: 781, endPoint y: 314, distance: 102.9
click at [781, 316] on img at bounding box center [666, 334] width 512 height 717
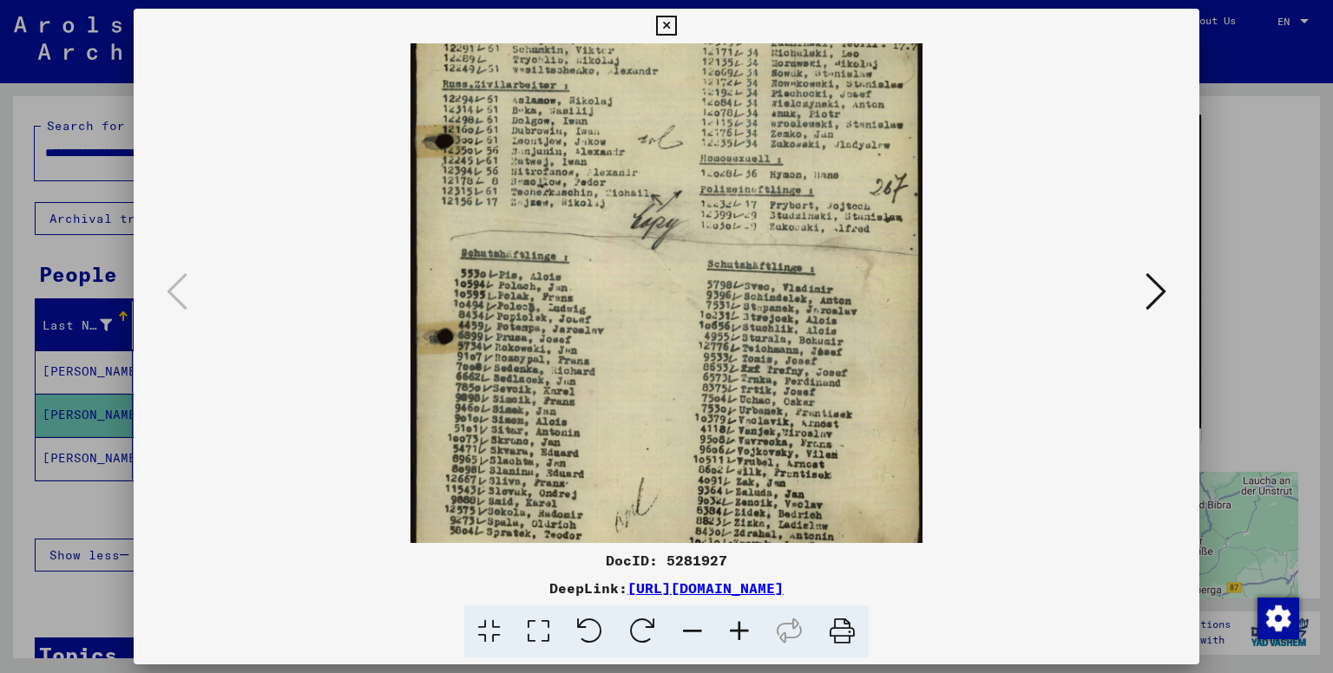
scroll to position [217, 0]
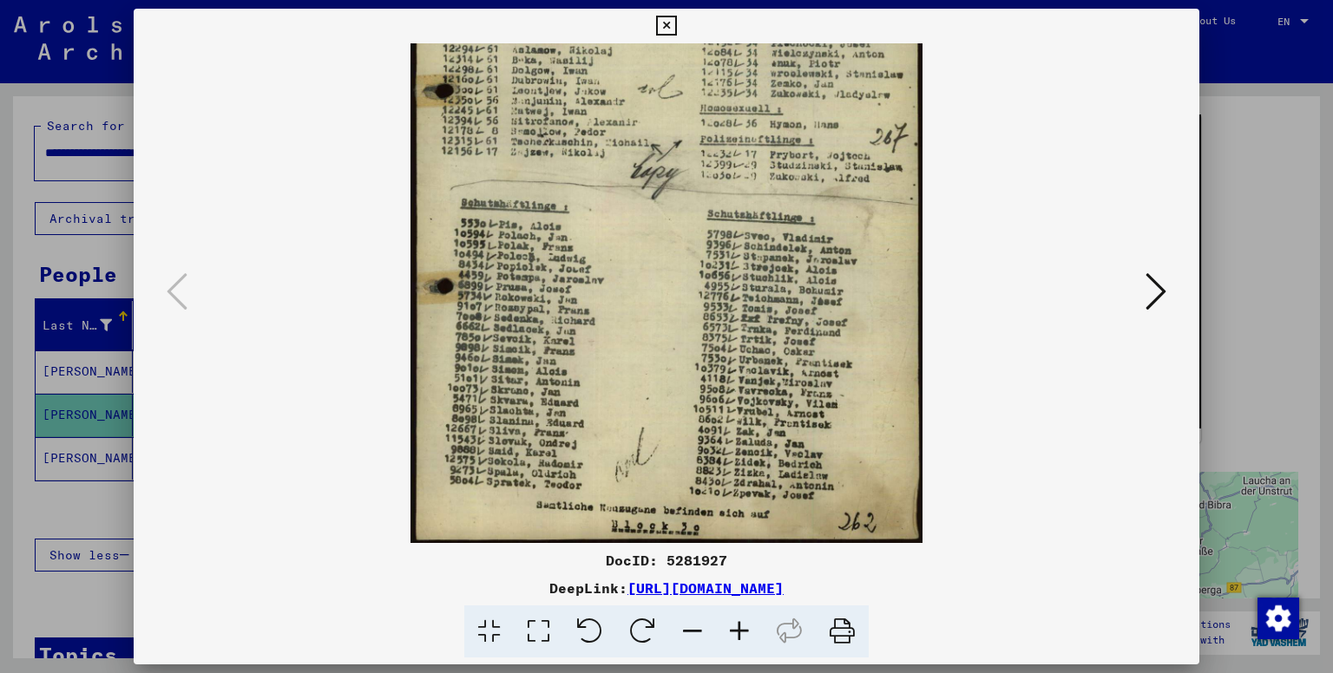
drag, startPoint x: 767, startPoint y: 409, endPoint x: 791, endPoint y: 258, distance: 152.9
click at [791, 258] on img at bounding box center [666, 184] width 512 height 717
click at [68, 384] on div at bounding box center [666, 336] width 1333 height 673
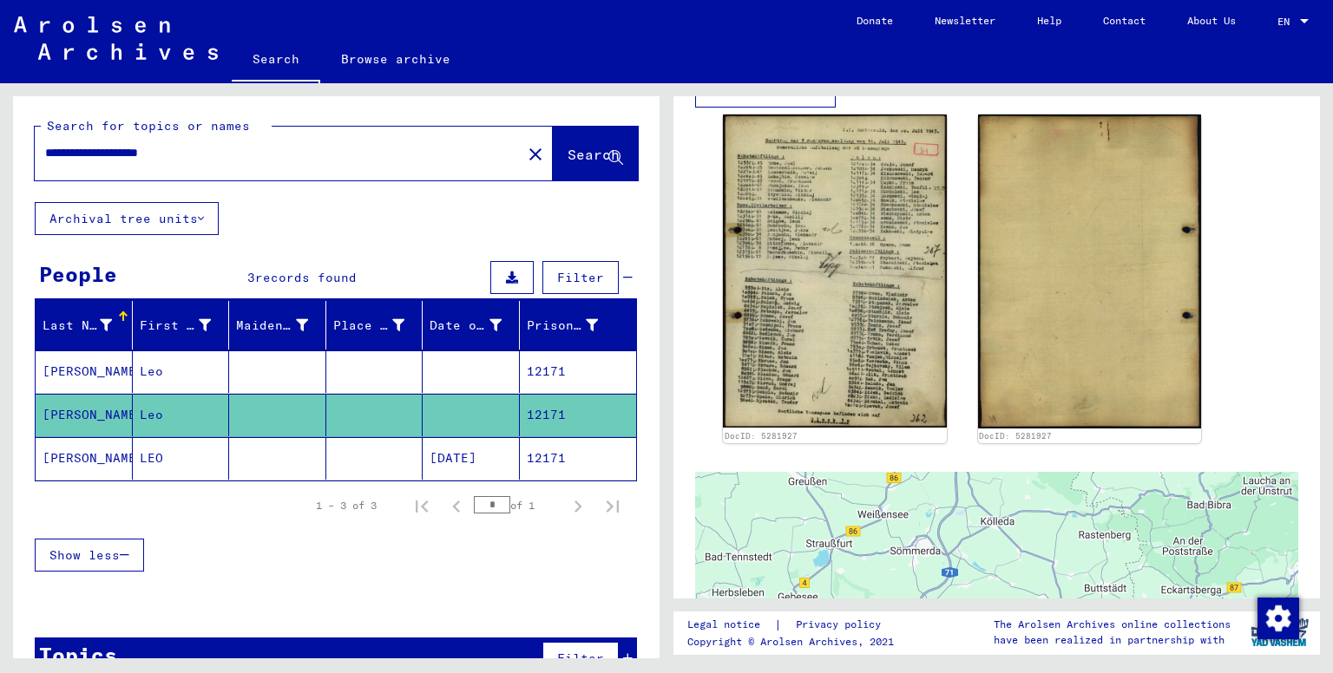
click at [378, 358] on mat-cell at bounding box center [374, 372] width 97 height 43
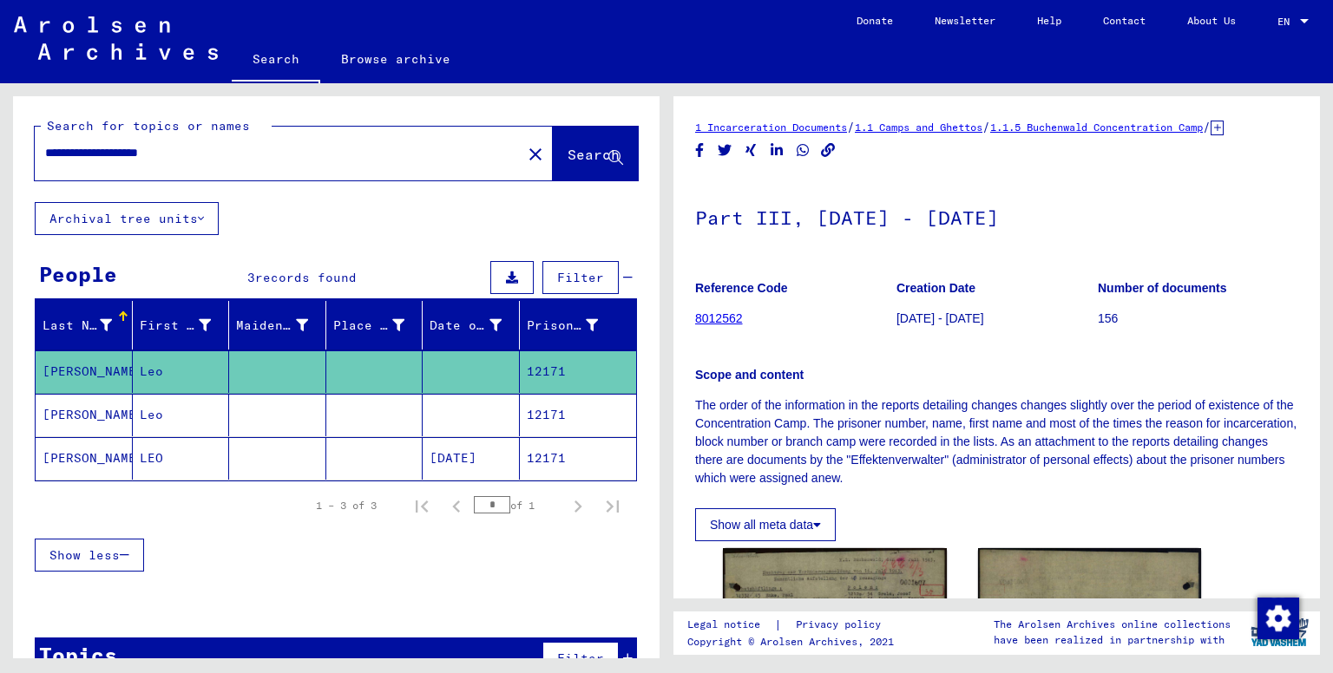
click at [520, 427] on mat-cell "12171" at bounding box center [578, 415] width 117 height 43
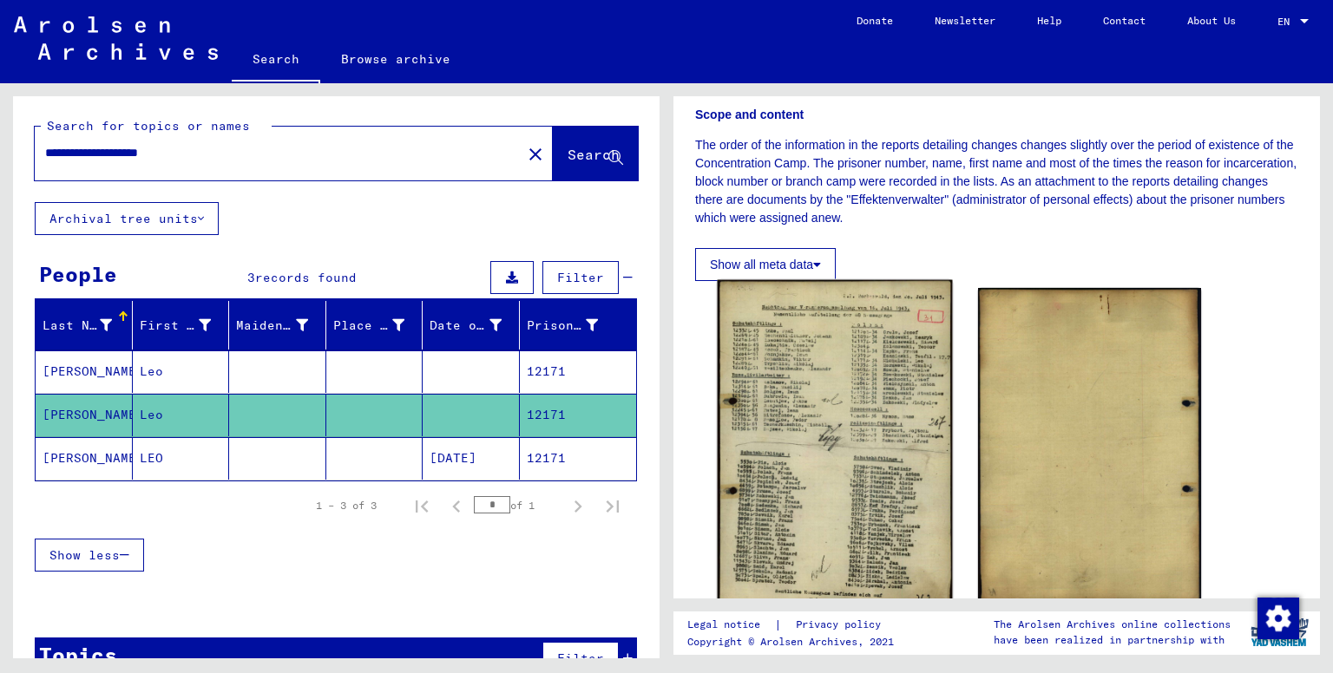
click at [845, 469] on img at bounding box center [835, 444] width 234 height 329
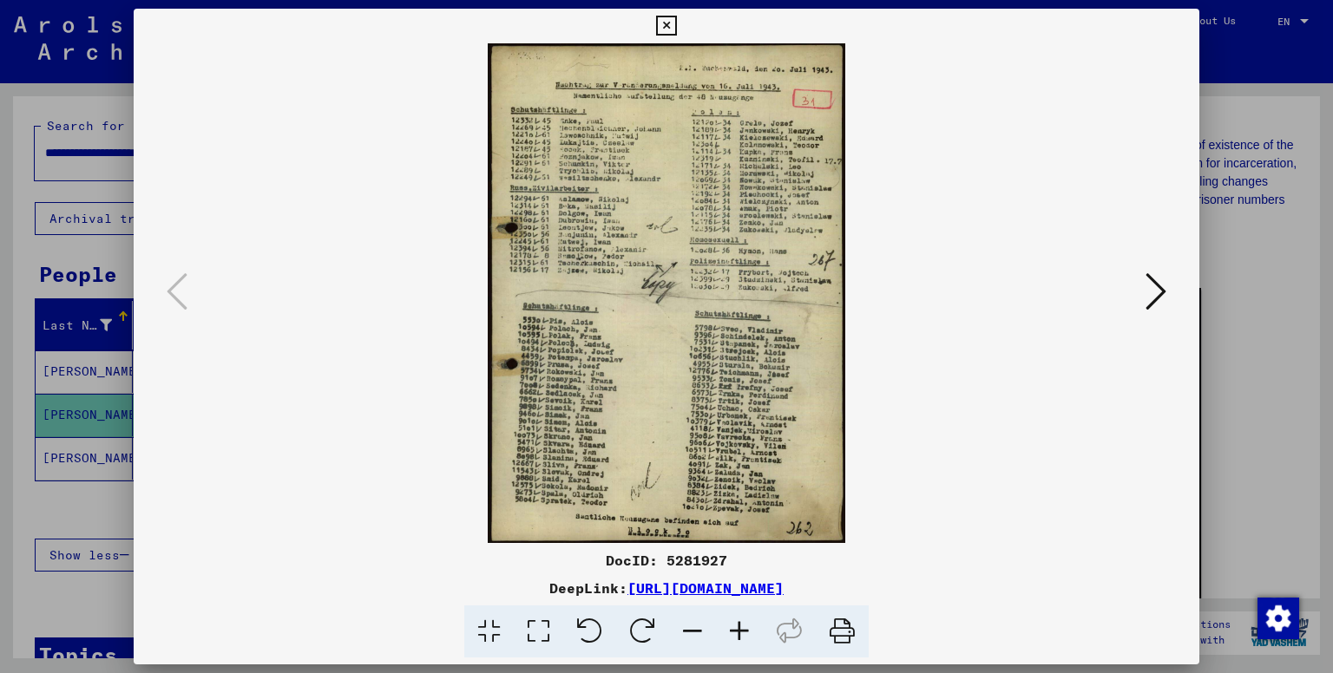
click at [26, 214] on div at bounding box center [666, 336] width 1333 height 673
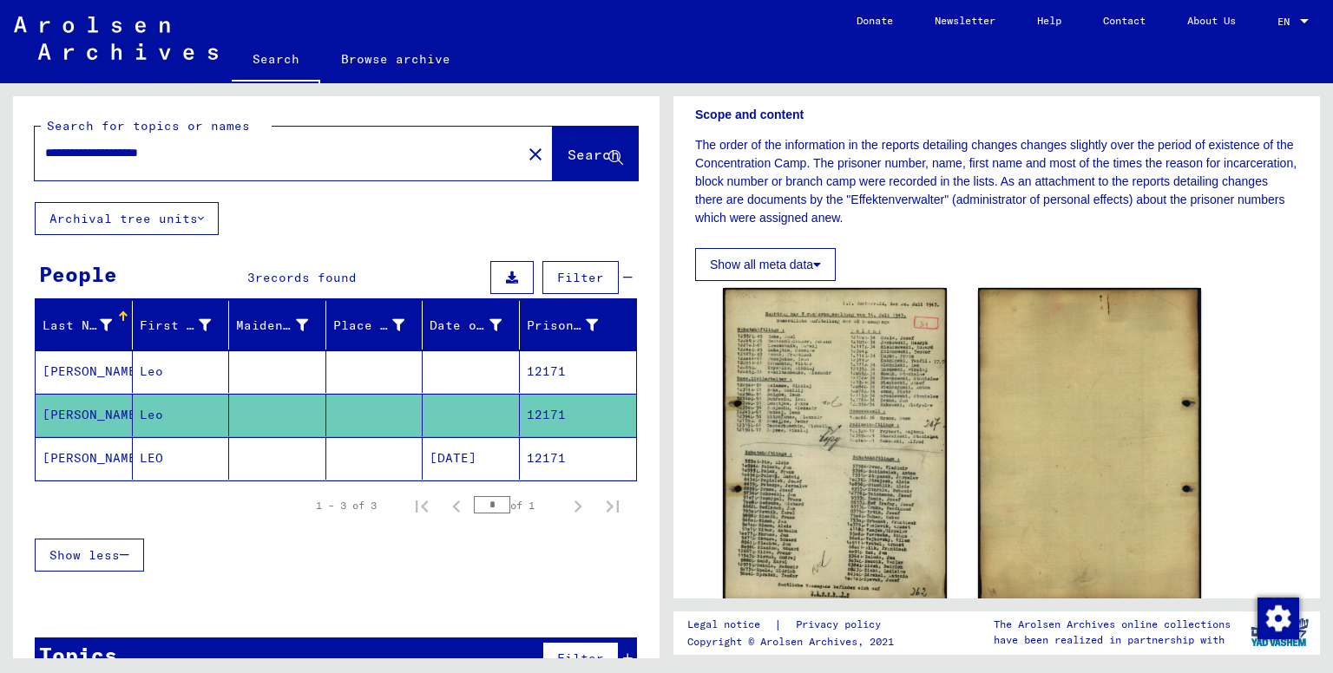
click at [375, 355] on mat-cell at bounding box center [374, 372] width 97 height 43
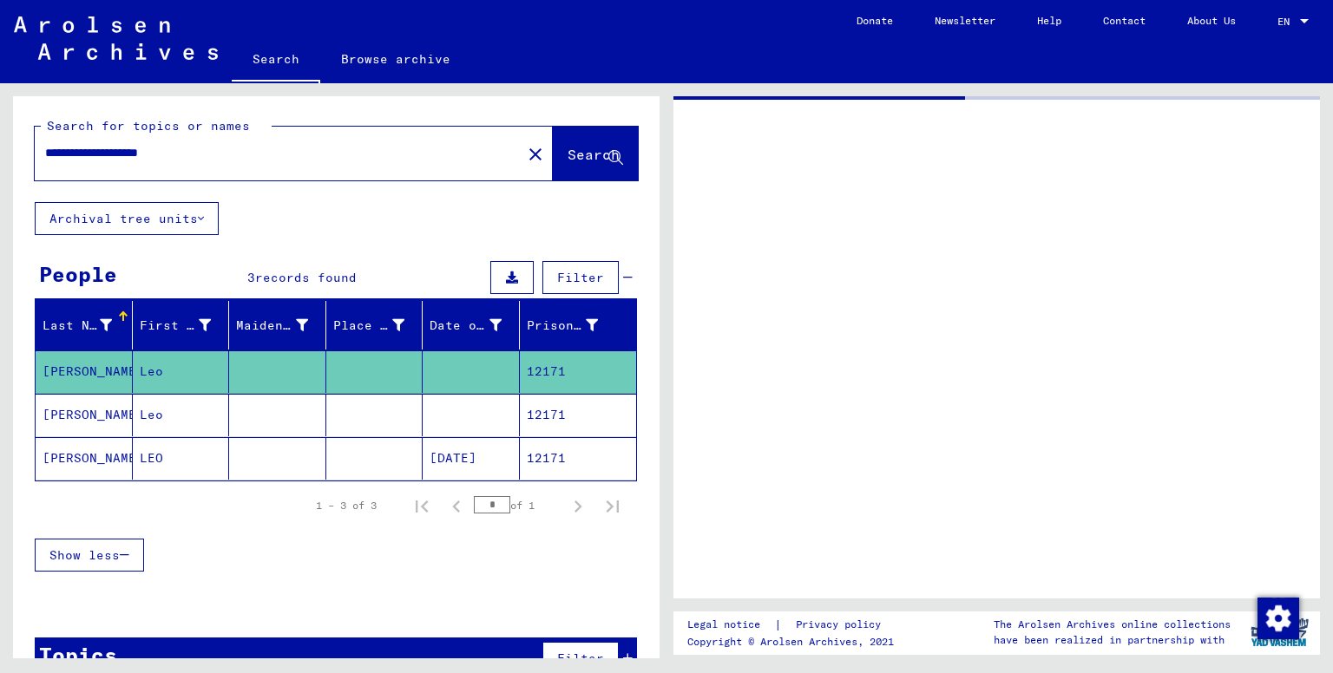
click at [375, 355] on mat-cell at bounding box center [374, 372] width 97 height 43
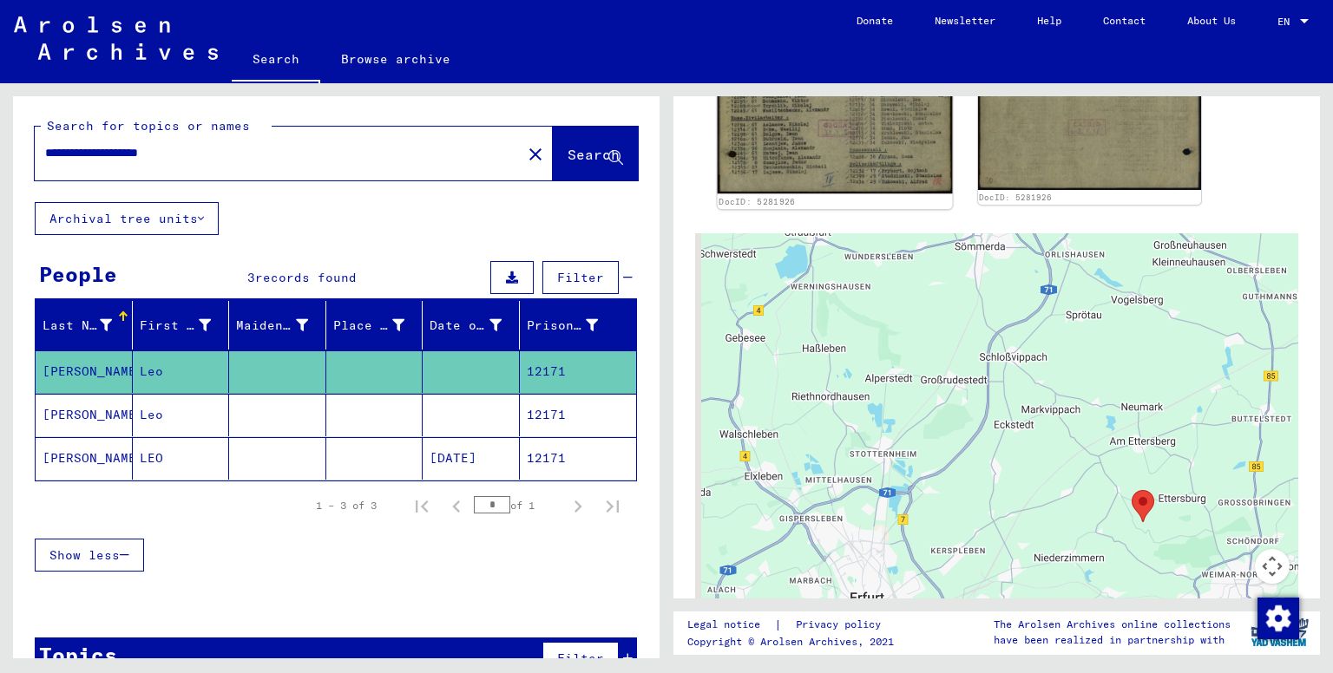
click at [857, 136] on img at bounding box center [835, 108] width 234 height 171
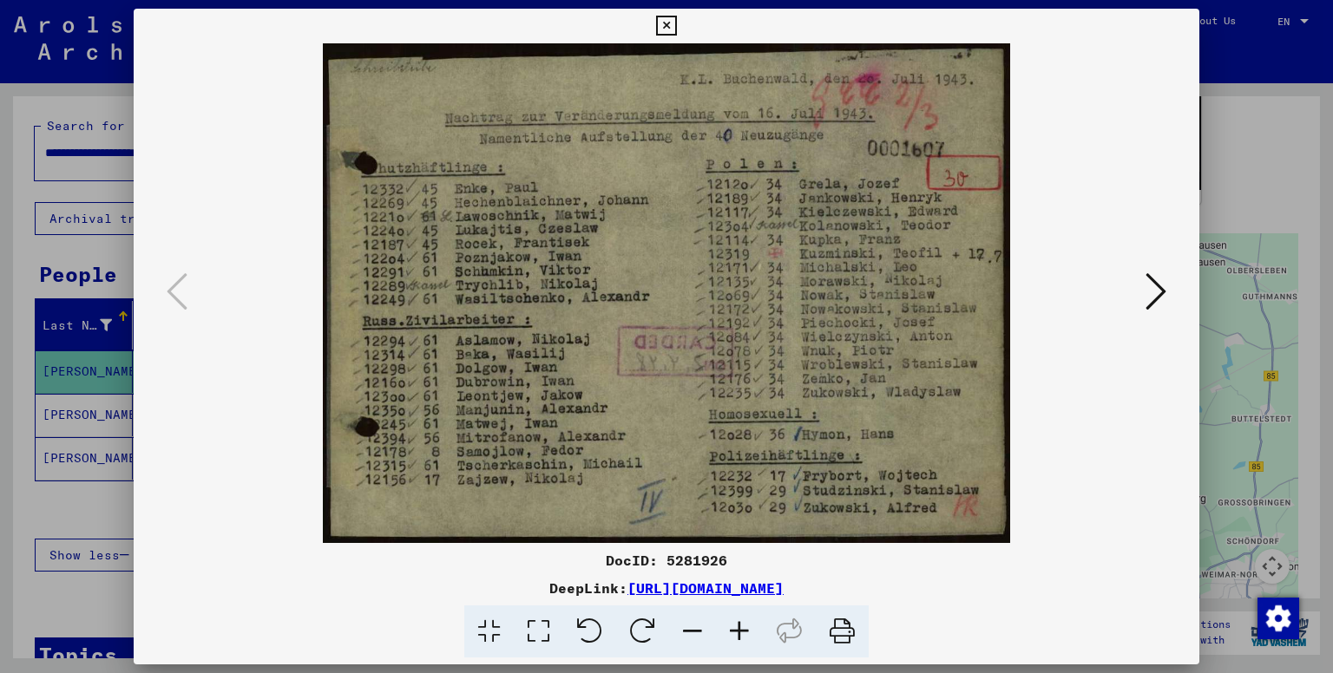
click at [670, 30] on icon at bounding box center [666, 26] width 20 height 21
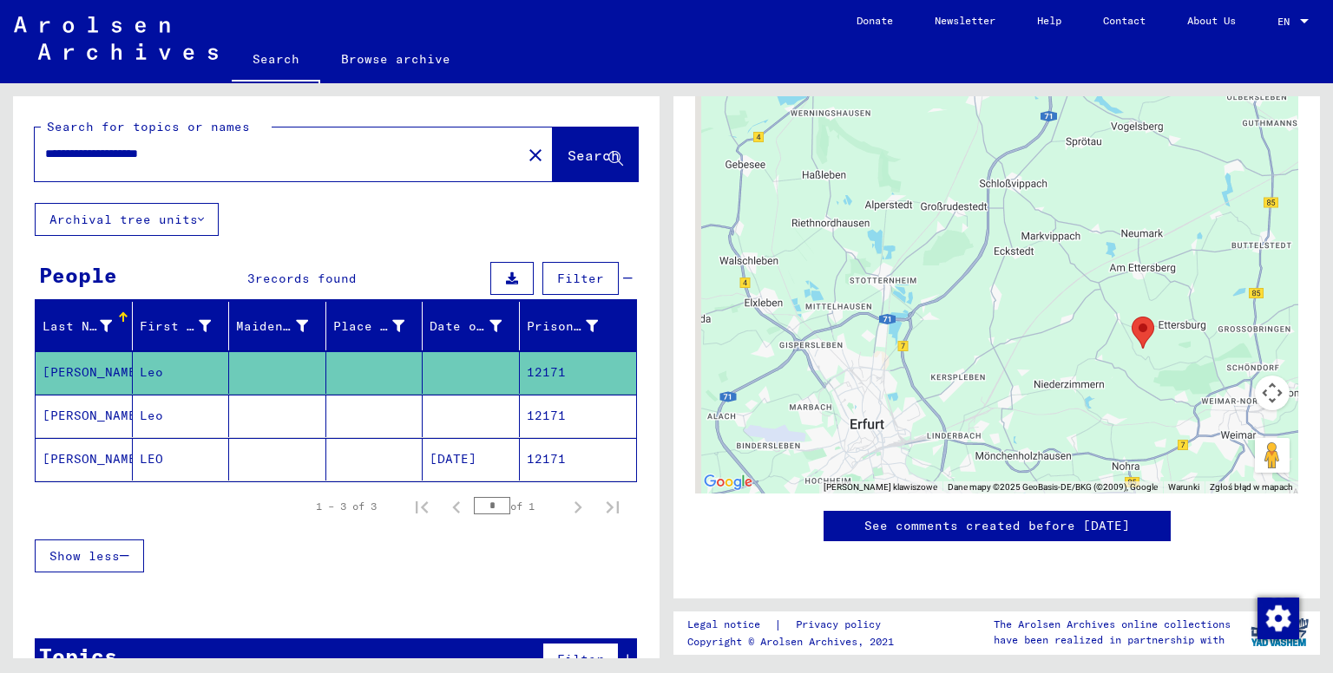
scroll to position [823, 0]
